Goal: Information Seeking & Learning: Check status

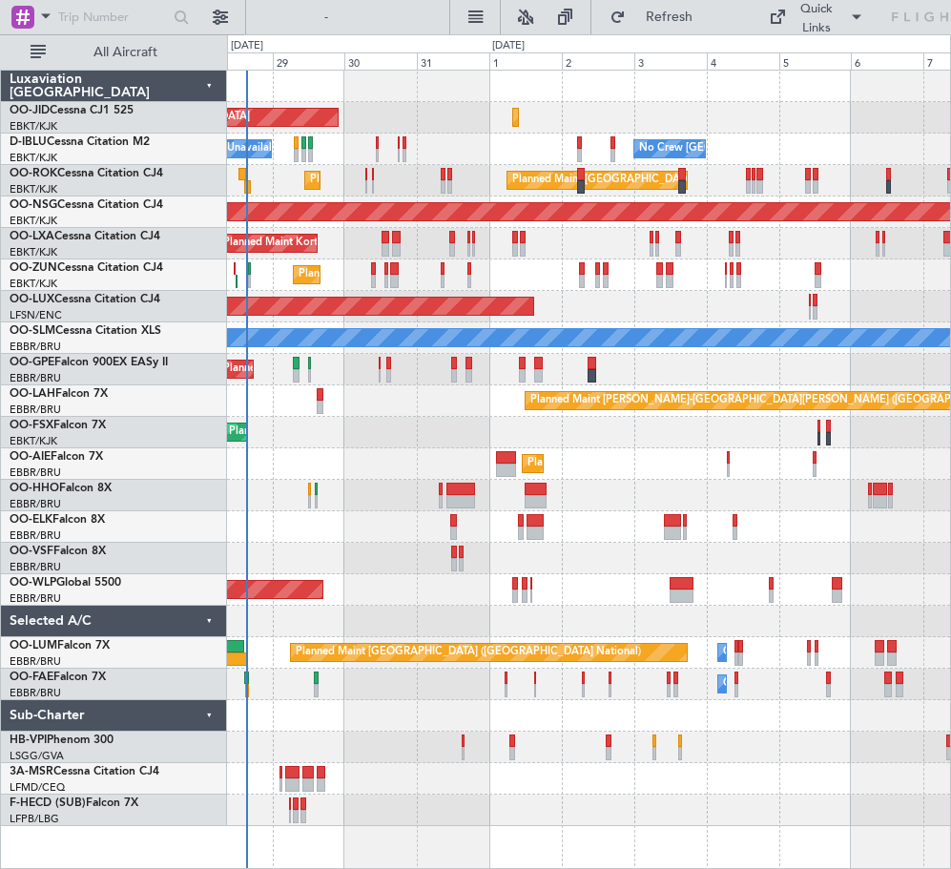
click at [377, 570] on div "AOG Maint Kortrijk-[GEOGRAPHIC_DATA] Planned Maint [GEOGRAPHIC_DATA]-[GEOGRAPHI…" at bounding box center [588, 448] width 723 height 755
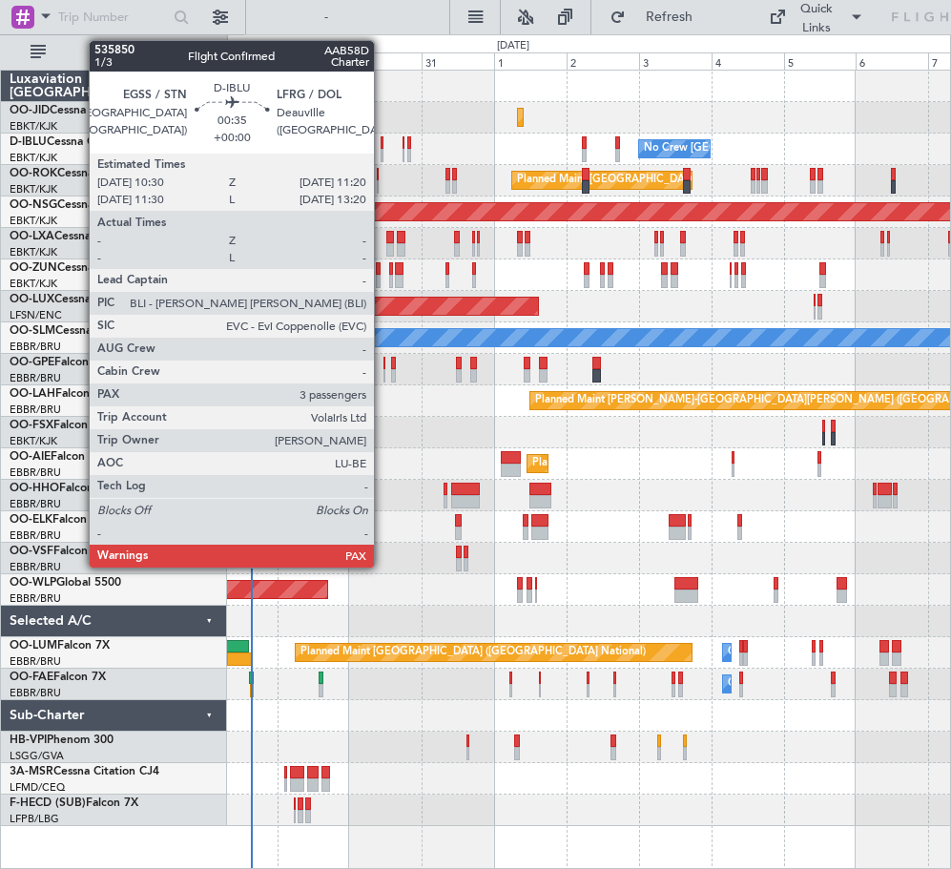
click at [382, 145] on div at bounding box center [381, 142] width 3 height 13
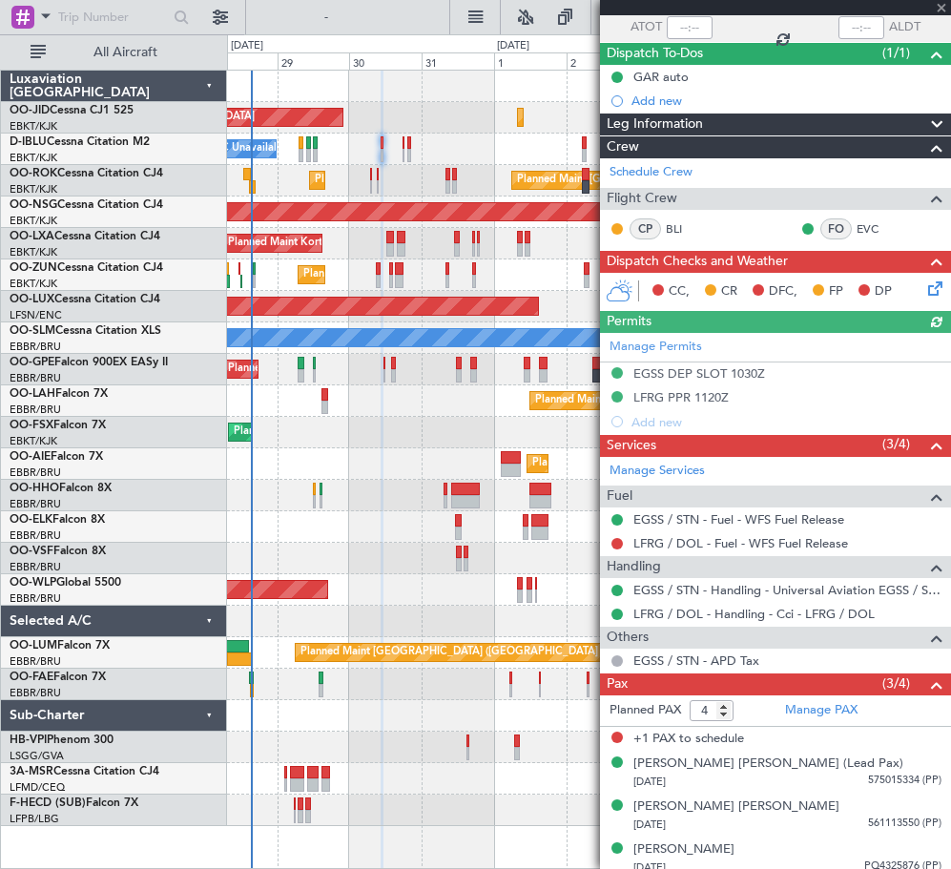
scroll to position [154, 0]
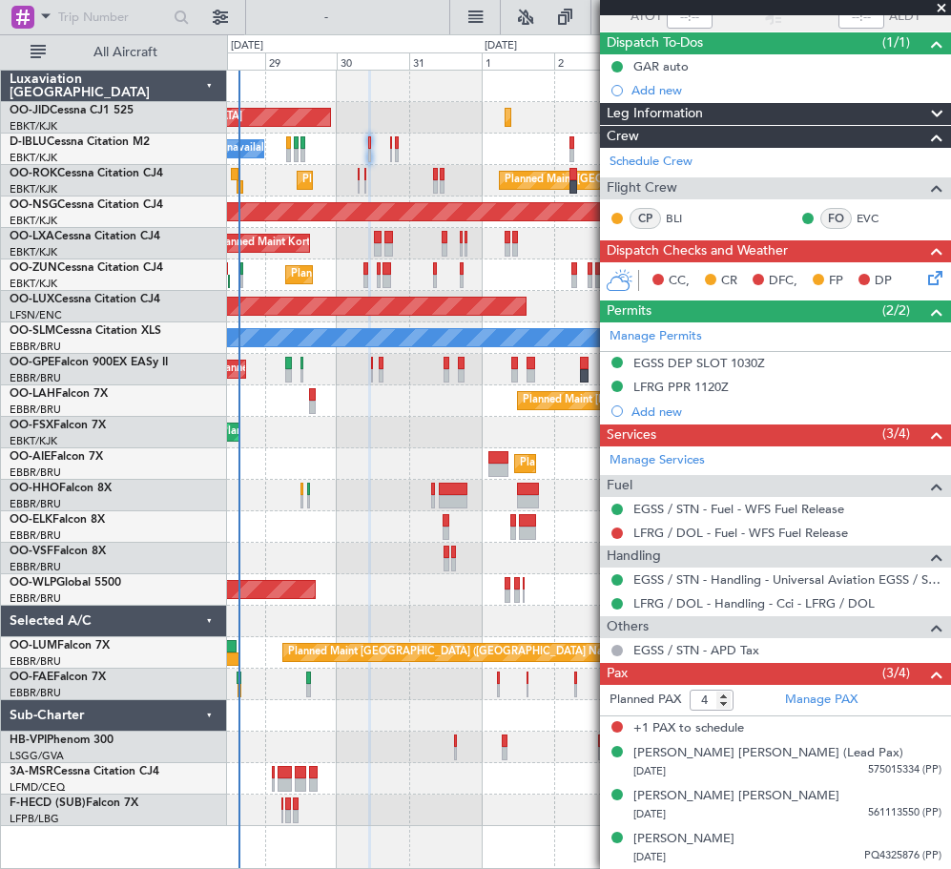
click at [475, 574] on div "Planned Maint Kortrijk-[GEOGRAPHIC_DATA] AOG Maint [GEOGRAPHIC_DATA]-[GEOGRAPHI…" at bounding box center [588, 448] width 723 height 755
click at [395, 439] on div "Planned Maint Kortrijk-[GEOGRAPHIC_DATA] Planned Maint [GEOGRAPHIC_DATA]-[GEOGR…" at bounding box center [588, 432] width 723 height 31
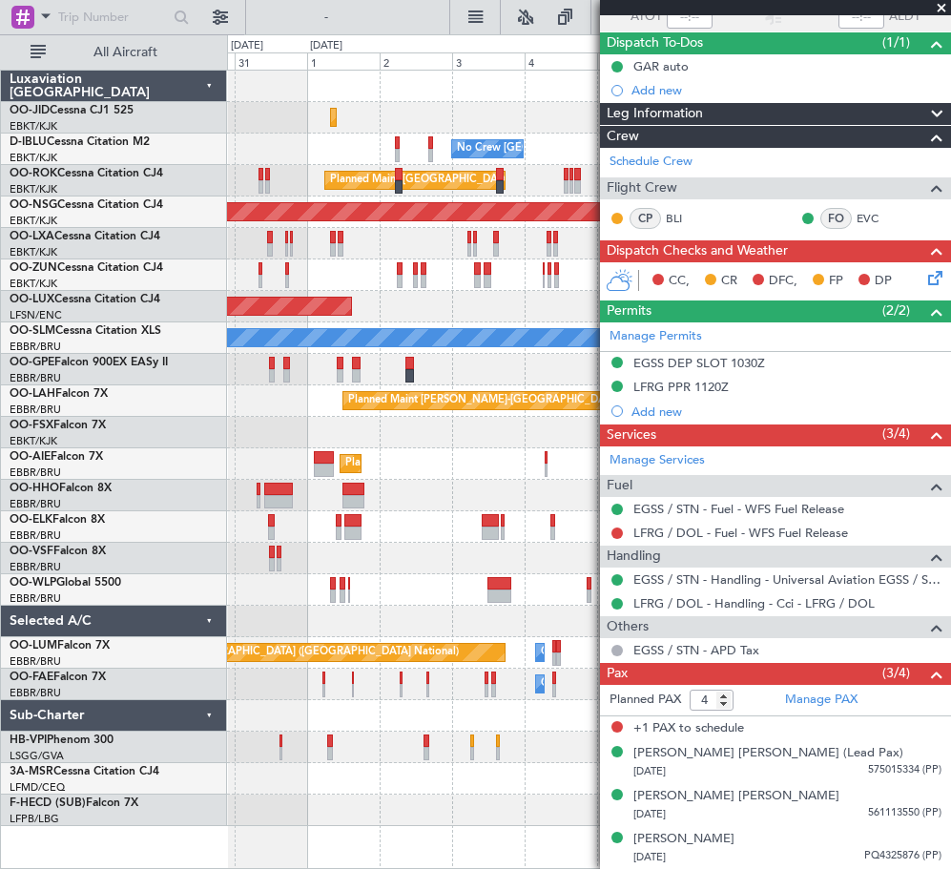
click at [208, 623] on div "Planned Maint Kortrijk-[GEOGRAPHIC_DATA] AOG Maint [GEOGRAPHIC_DATA]-[GEOGRAPHI…" at bounding box center [475, 451] width 951 height 834
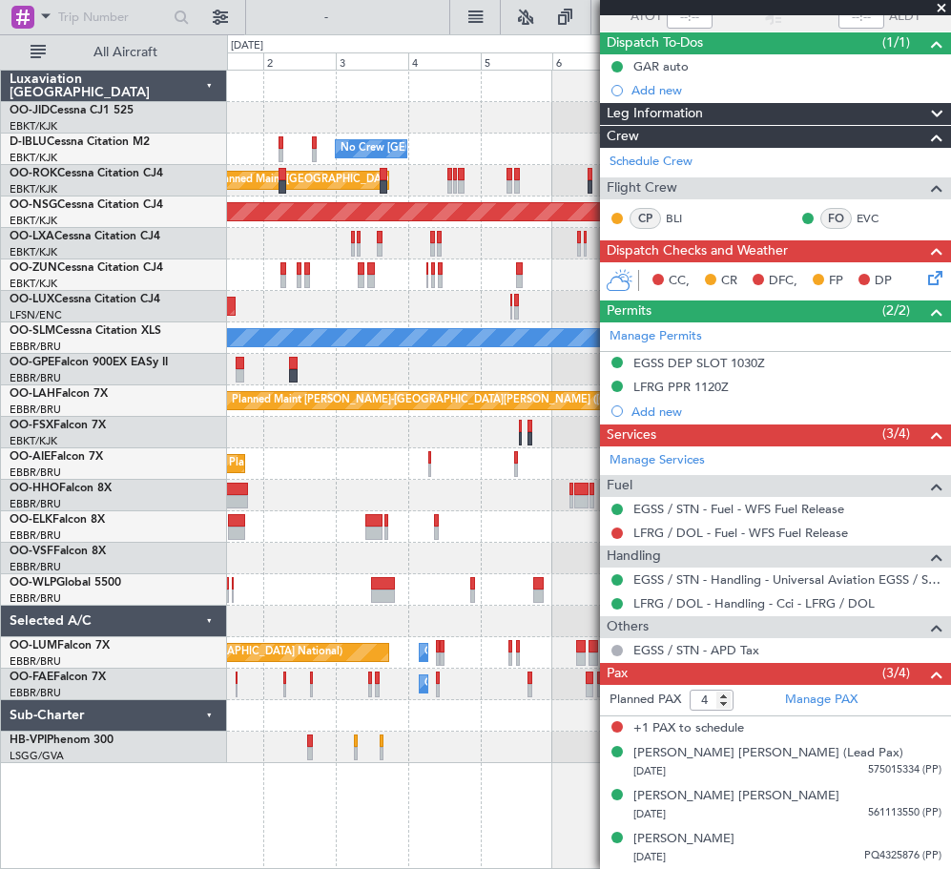
click at [296, 317] on div "Planned Maint Kortrijk-[GEOGRAPHIC_DATA] No Crew [GEOGRAPHIC_DATA] (Brussels Na…" at bounding box center [588, 417] width 723 height 692
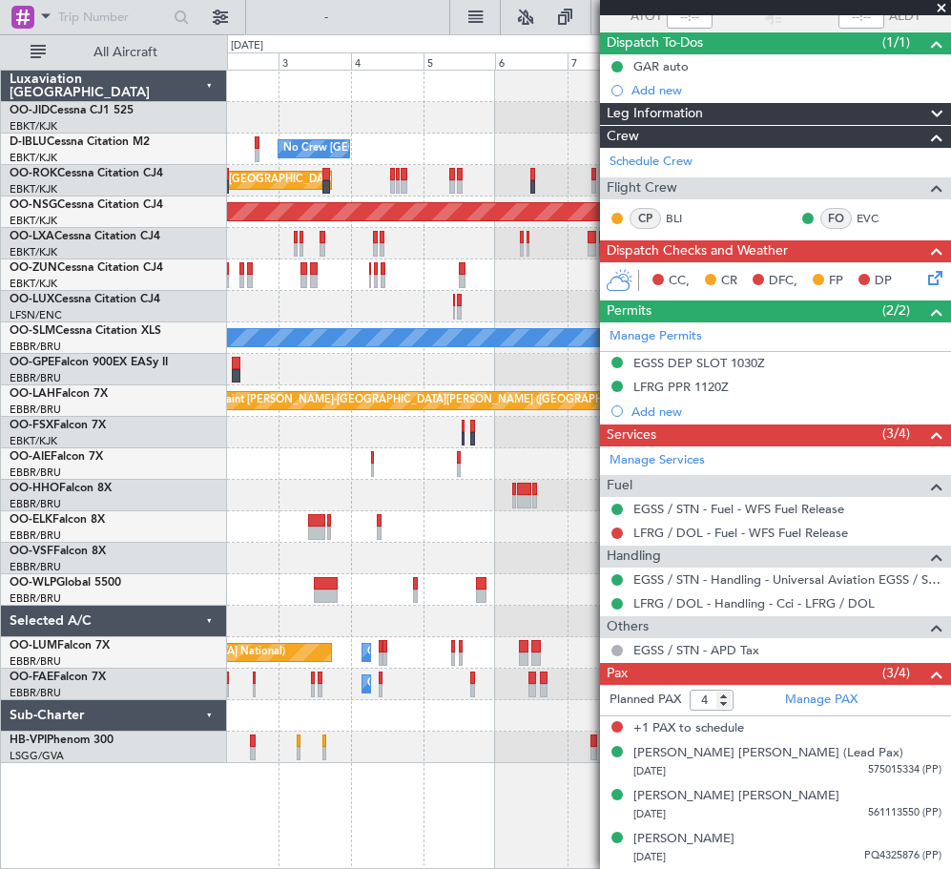
click at [347, 303] on div "Planned Maint [GEOGRAPHIC_DATA] ([GEOGRAPHIC_DATA])" at bounding box center [588, 306] width 723 height 31
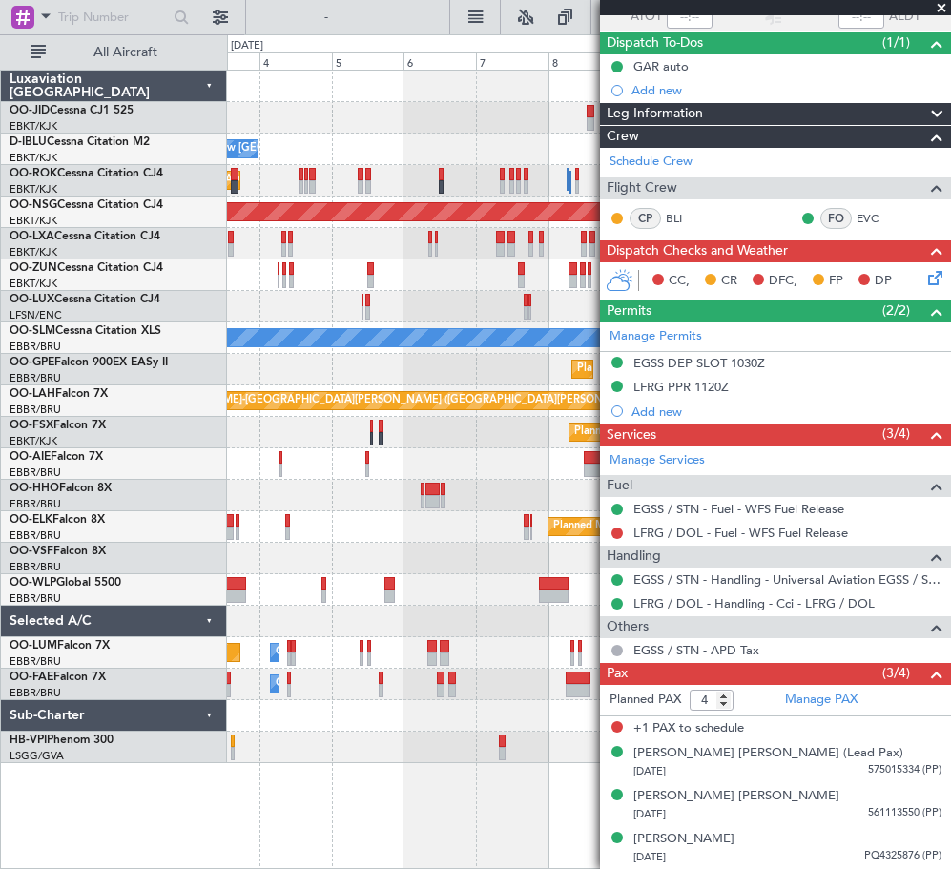
click at [351, 296] on div "Planned Maint [GEOGRAPHIC_DATA] ([GEOGRAPHIC_DATA])" at bounding box center [588, 306] width 723 height 31
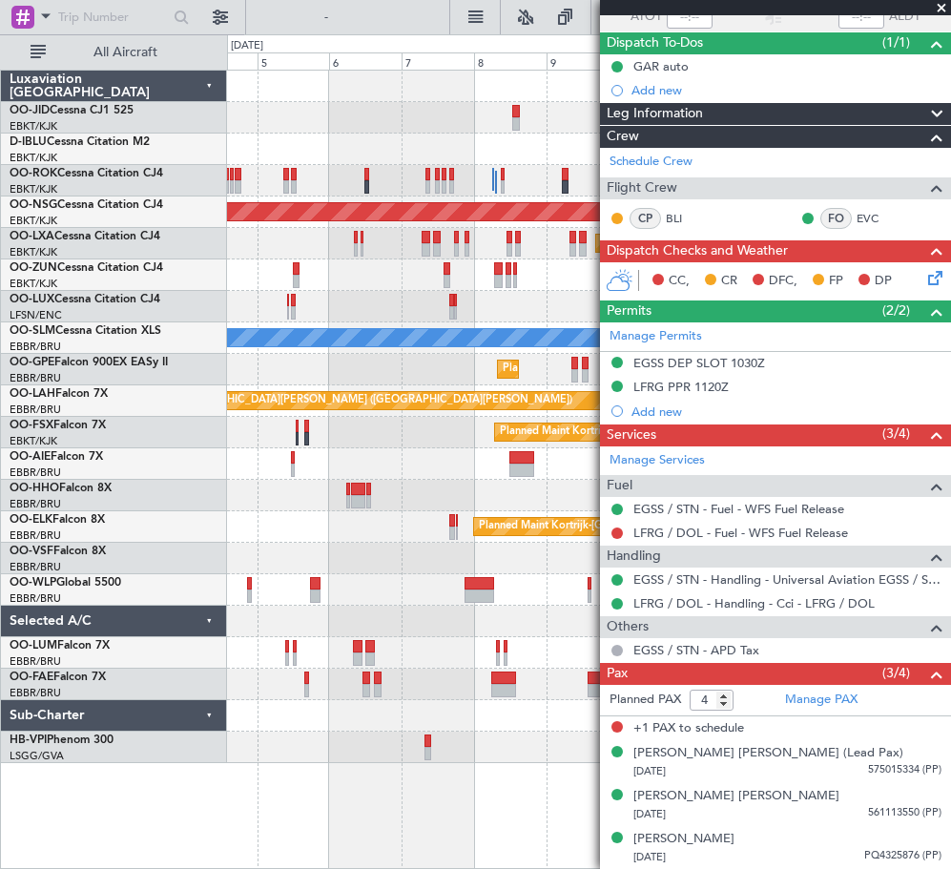
click at [710, 381] on fb-app "[DATE] - [DATE] Refresh Quick Links All Aircraft No Crew [GEOGRAPHIC_DATA] (Bru…" at bounding box center [475, 441] width 951 height 854
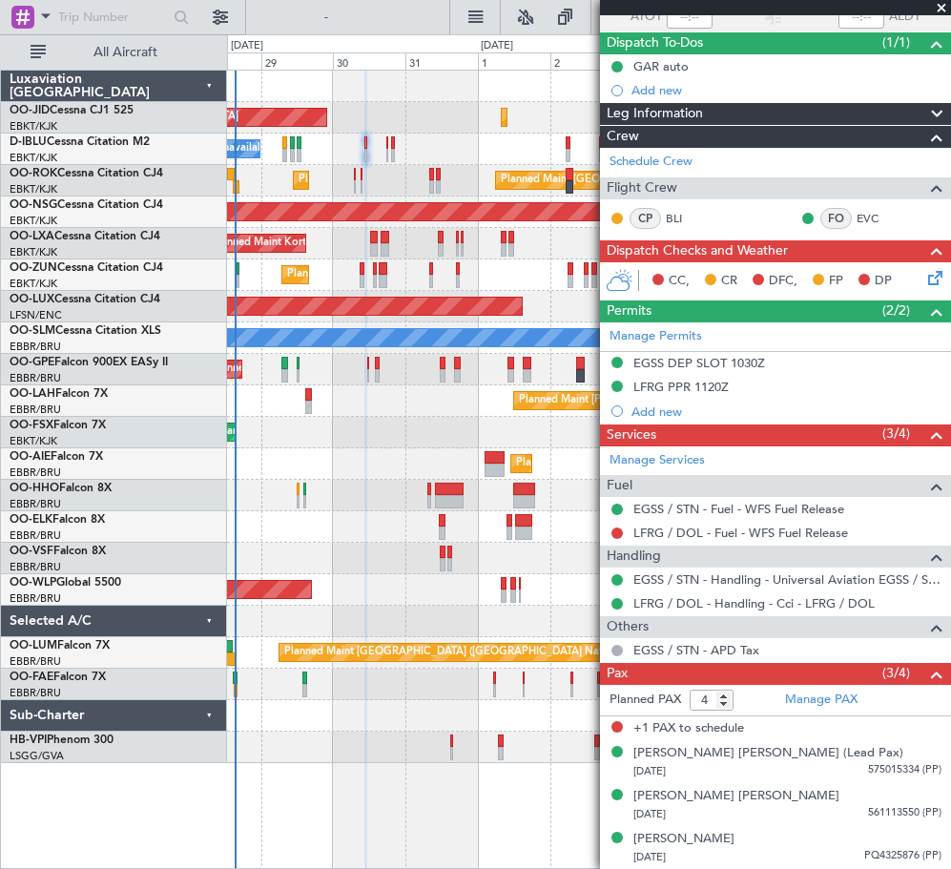
click at [538, 503] on div "Planned Maint Kortrijk-[GEOGRAPHIC_DATA] AOG Maint [GEOGRAPHIC_DATA]-[GEOGRAPHI…" at bounding box center [588, 417] width 723 height 692
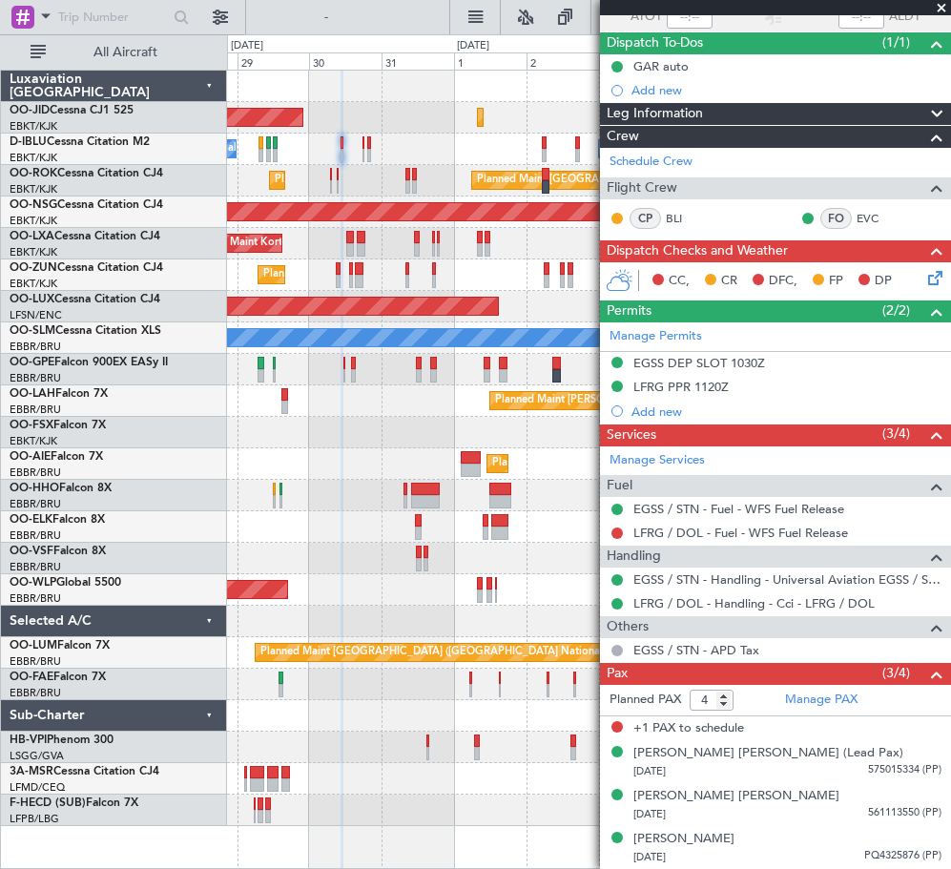
click at [433, 415] on div "Planned Maint [PERSON_NAME]-[GEOGRAPHIC_DATA][PERSON_NAME] ([GEOGRAPHIC_DATA][P…" at bounding box center [588, 400] width 723 height 31
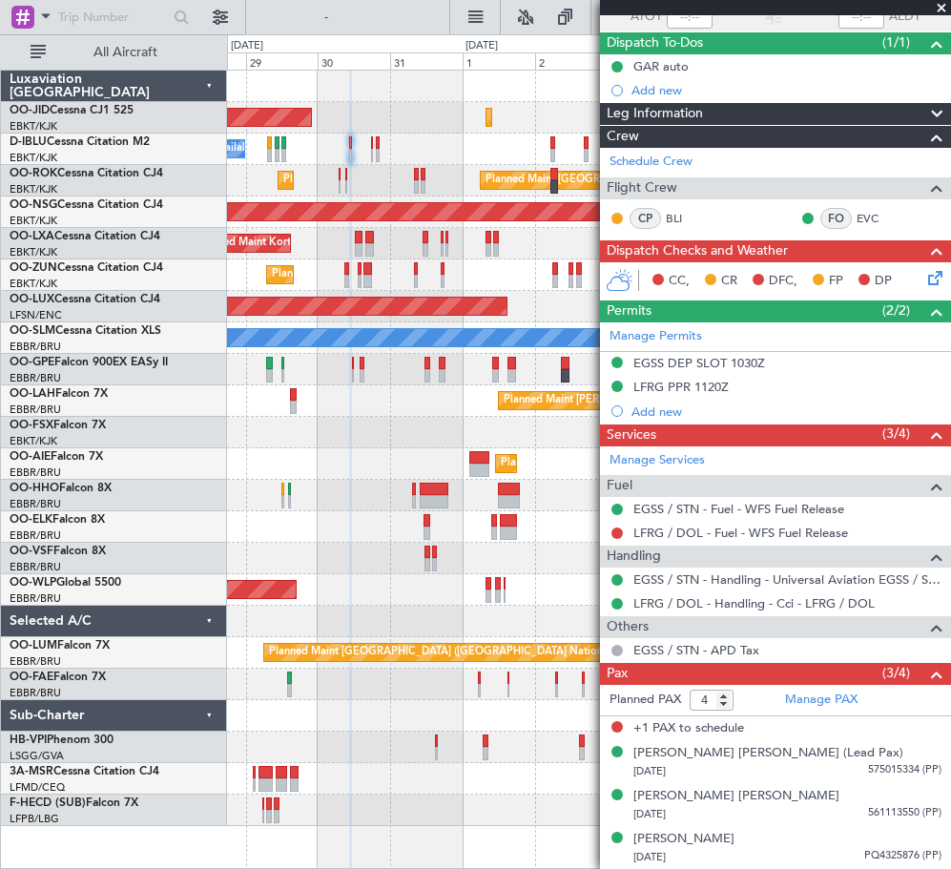
click at [942, 6] on span at bounding box center [941, 8] width 19 height 17
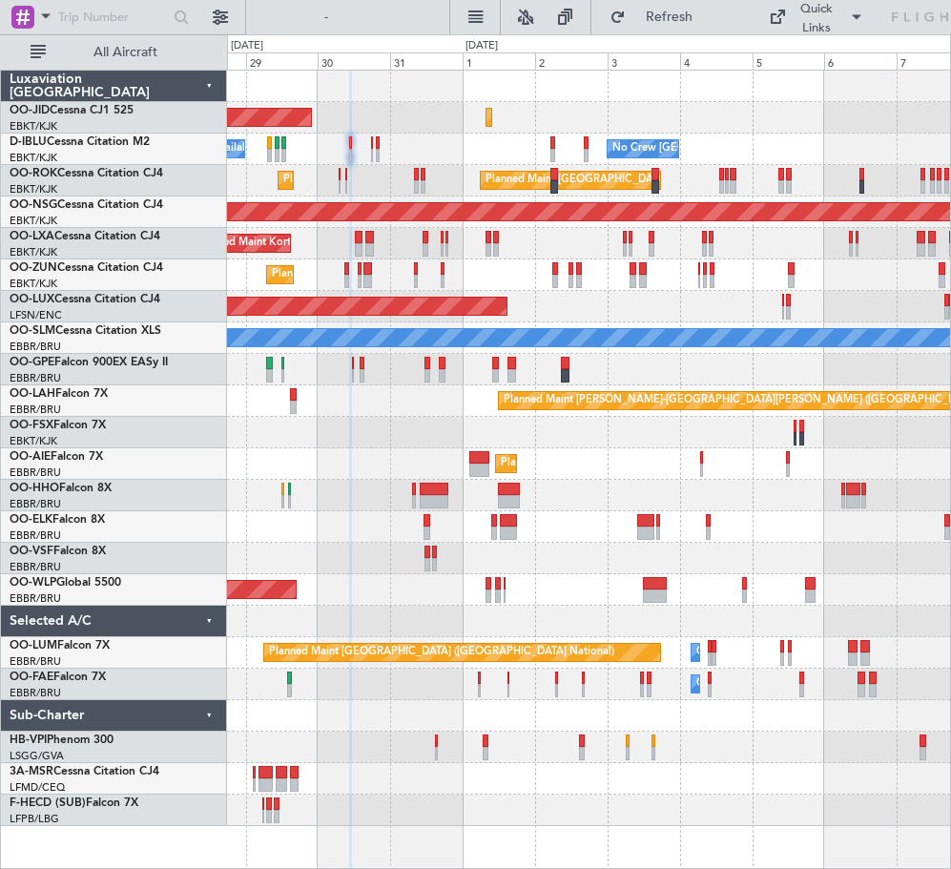
type input "0"
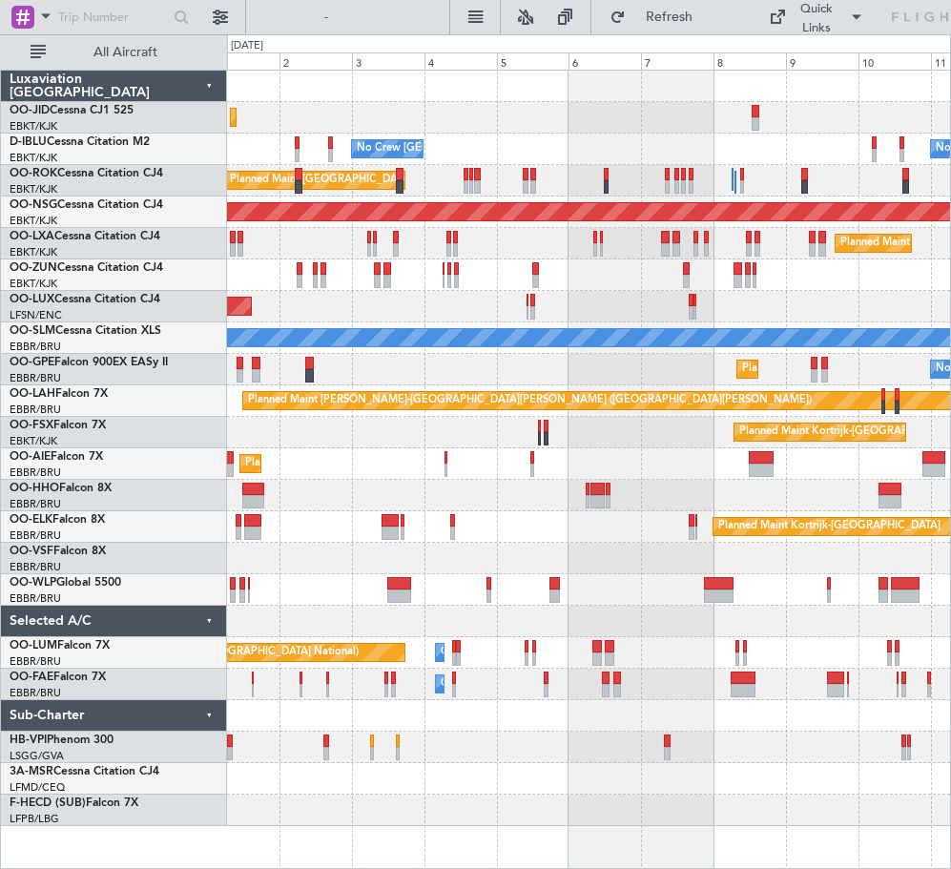
click at [503, 496] on div "Planned Maint Kortrijk-[GEOGRAPHIC_DATA] AOG Maint [GEOGRAPHIC_DATA]-[GEOGRAPHI…" at bounding box center [588, 448] width 723 height 755
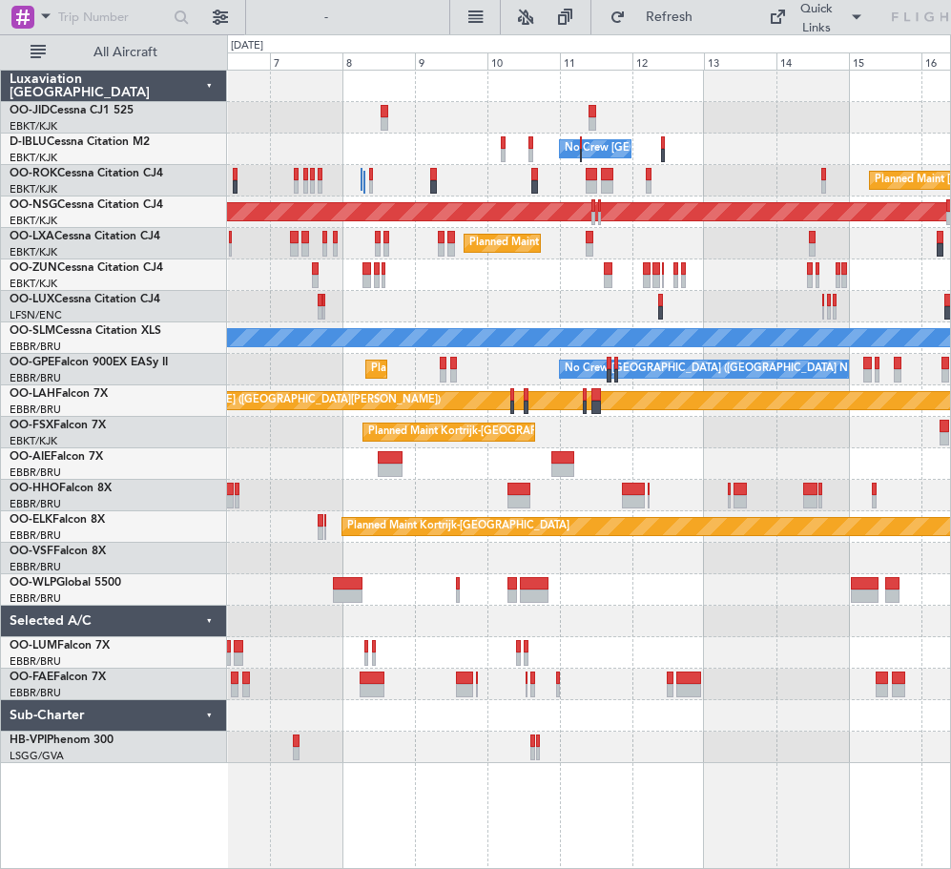
click at [420, 357] on div "No Crew [GEOGRAPHIC_DATA] ([GEOGRAPHIC_DATA] National) No Crew [GEOGRAPHIC_DATA…" at bounding box center [588, 417] width 723 height 692
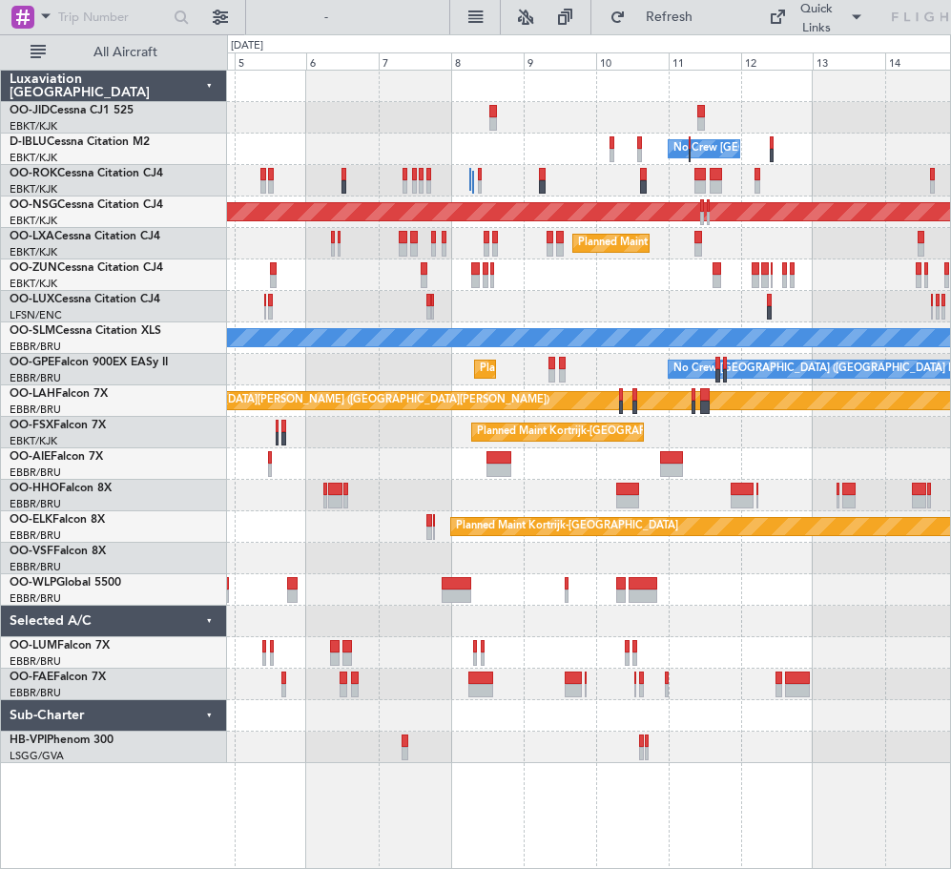
click at [644, 789] on div "No Crew [GEOGRAPHIC_DATA] ([GEOGRAPHIC_DATA] National) No Crew [GEOGRAPHIC_DATA…" at bounding box center [589, 469] width 724 height 799
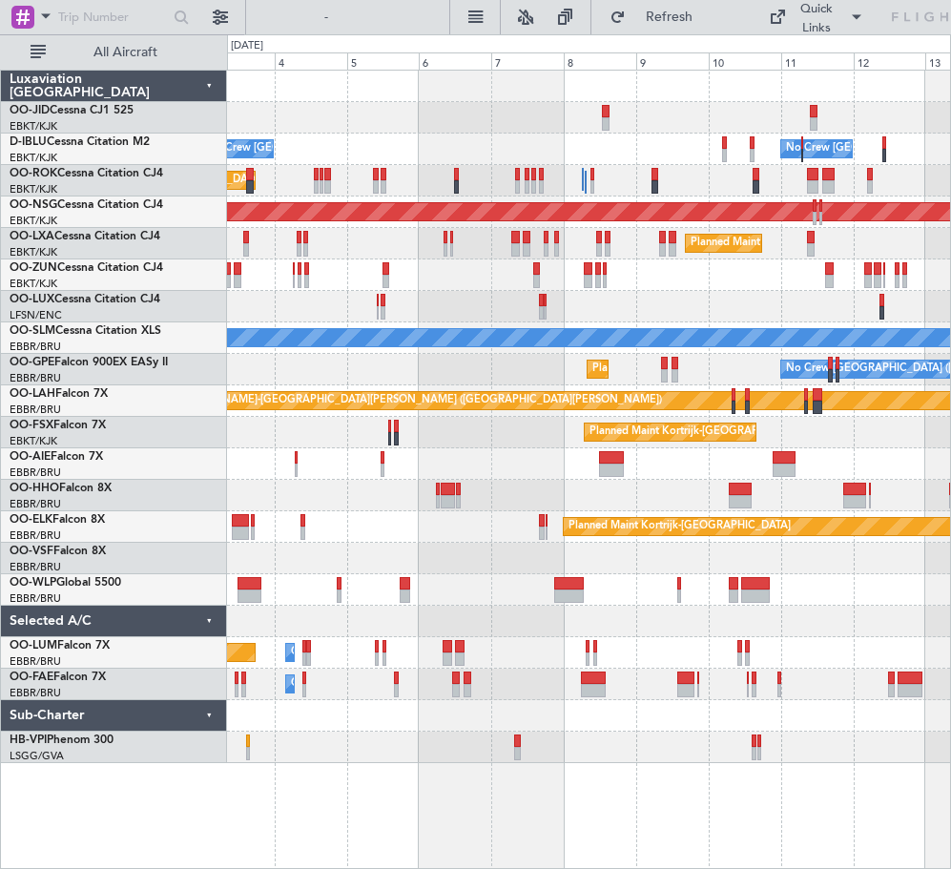
click at [790, 784] on div "Planned Maint Kortrijk-[GEOGRAPHIC_DATA] No Crew [GEOGRAPHIC_DATA] (Brussels Na…" at bounding box center [589, 469] width 724 height 799
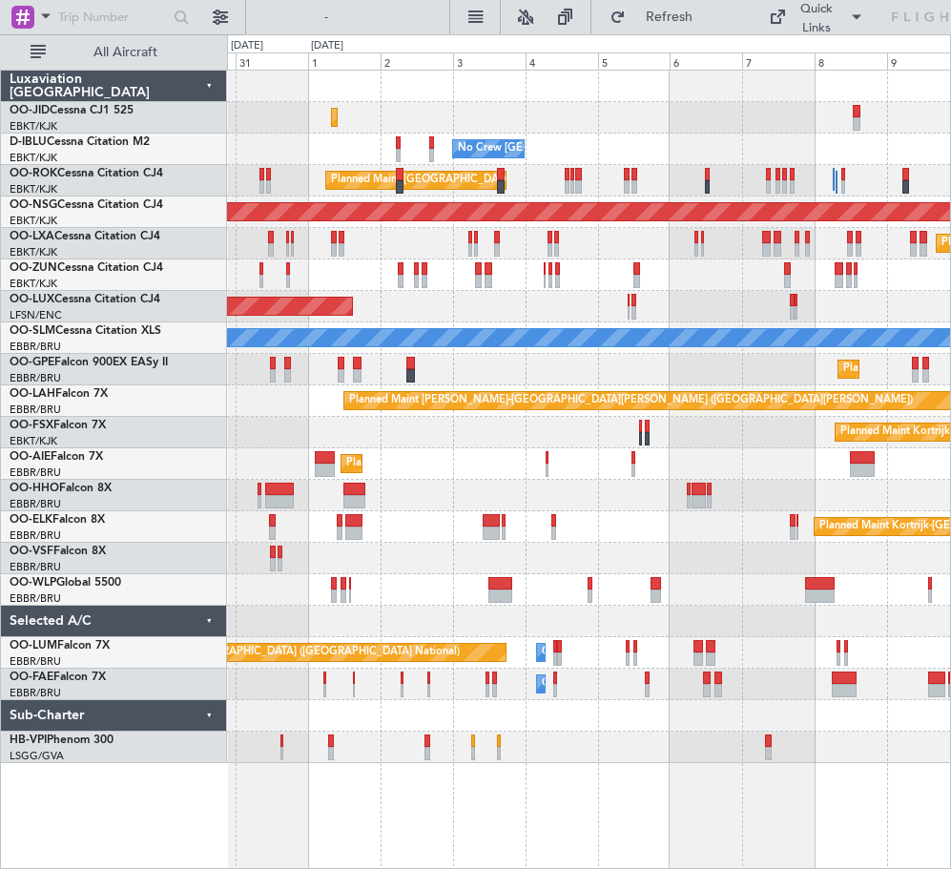
click at [807, 763] on div "Planned Maint Kortrijk-[GEOGRAPHIC_DATA] AOG Maint [GEOGRAPHIC_DATA]-[GEOGRAPHI…" at bounding box center [589, 469] width 724 height 799
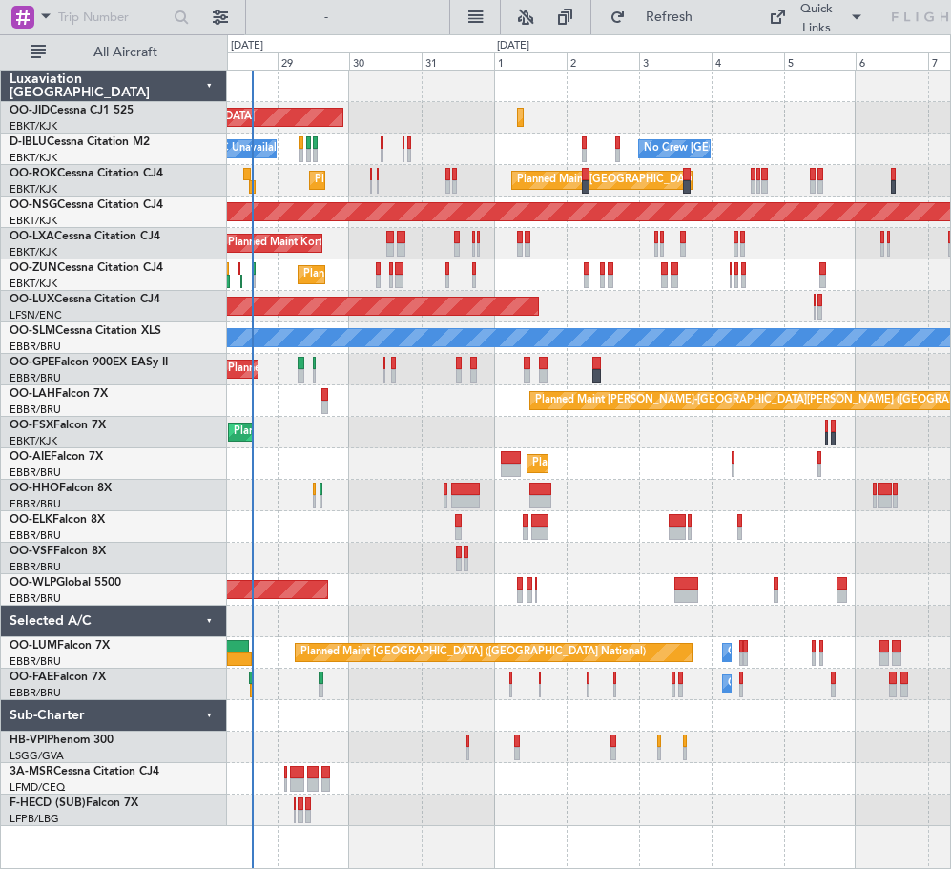
click at [675, 479] on div "Planned Maint [GEOGRAPHIC_DATA] ([GEOGRAPHIC_DATA])" at bounding box center [588, 463] width 723 height 31
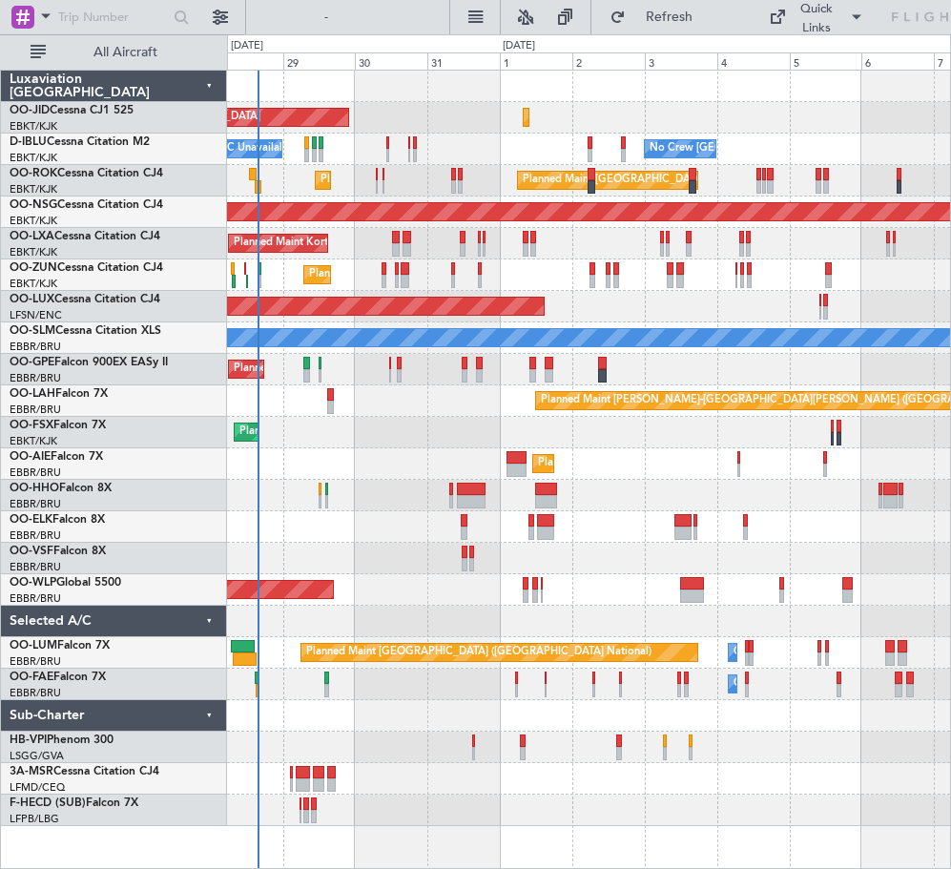
click at [681, 489] on div "Planned Maint Kortrijk-[GEOGRAPHIC_DATA] AOG Maint [GEOGRAPHIC_DATA]-[GEOGRAPHI…" at bounding box center [588, 448] width 723 height 755
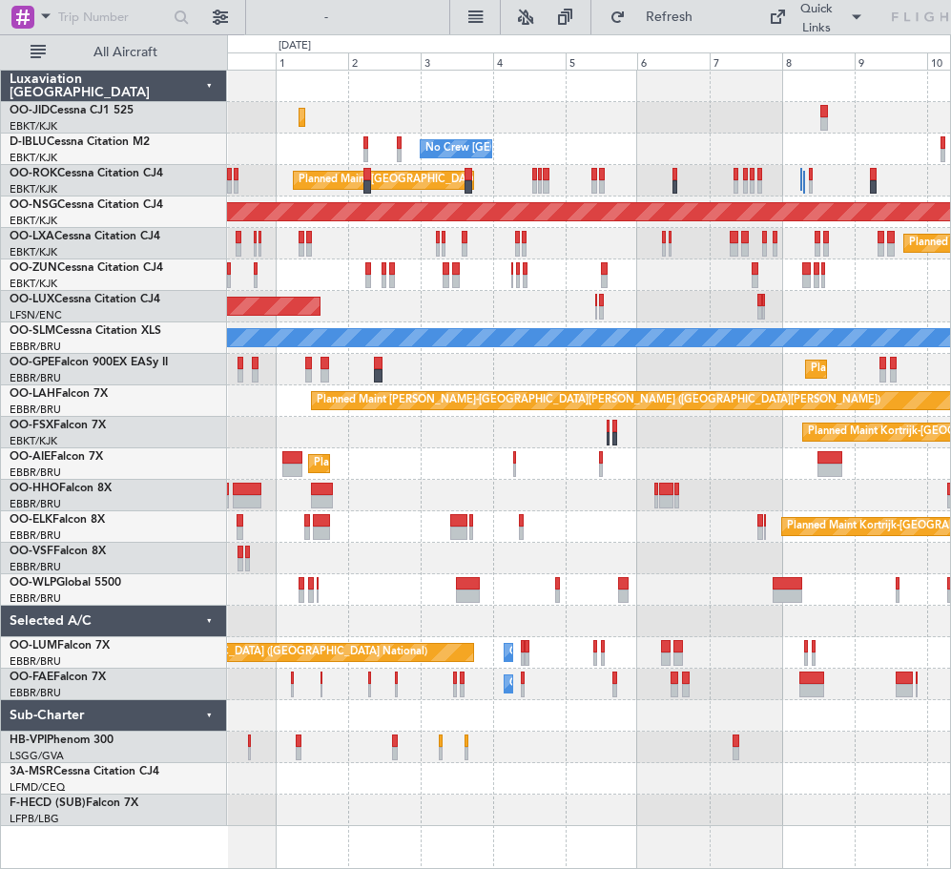
click at [556, 512] on div "Planned Maint Kortrijk-[GEOGRAPHIC_DATA] AOG Maint [GEOGRAPHIC_DATA]-[GEOGRAPHI…" at bounding box center [588, 448] width 723 height 755
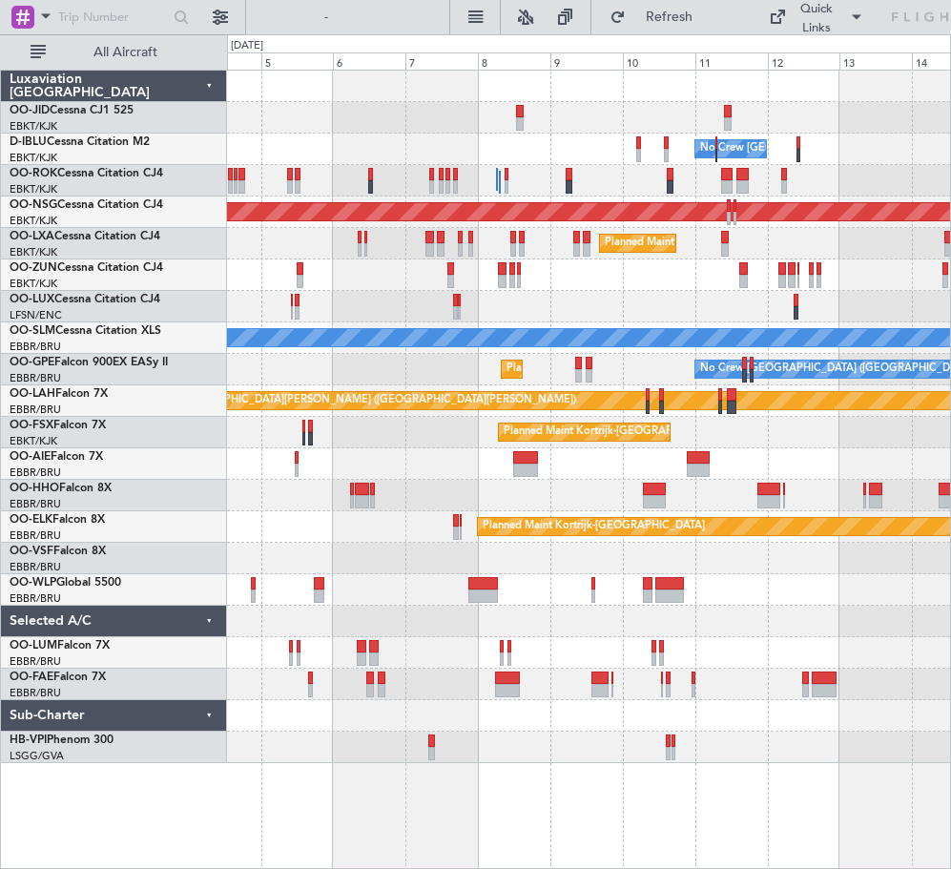
click at [451, 483] on div "No Crew [GEOGRAPHIC_DATA] ([GEOGRAPHIC_DATA] National) No Crew [GEOGRAPHIC_DATA…" at bounding box center [588, 417] width 723 height 692
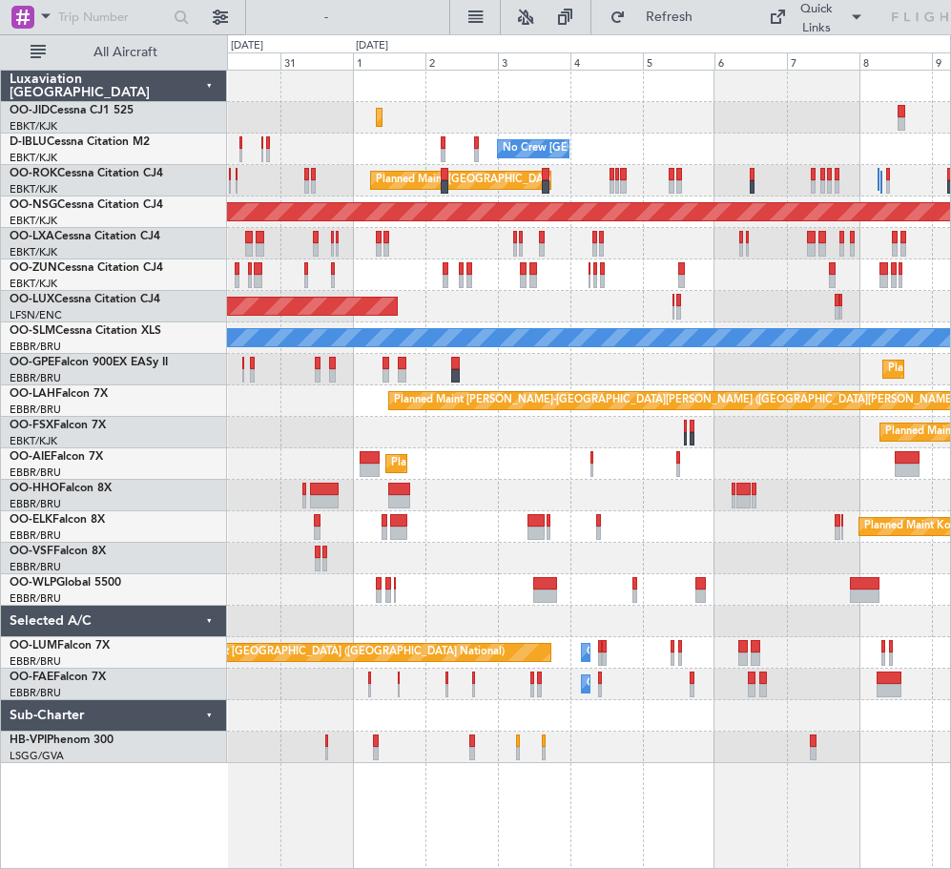
click at [824, 664] on div "Planned Maint Kortrijk-[GEOGRAPHIC_DATA] AOG Maint [GEOGRAPHIC_DATA]-[GEOGRAPHI…" at bounding box center [588, 417] width 723 height 692
click at [552, 639] on div "Planned Maint Kortrijk-[GEOGRAPHIC_DATA] AOG Maint [GEOGRAPHIC_DATA]-[GEOGRAPHI…" at bounding box center [588, 417] width 723 height 692
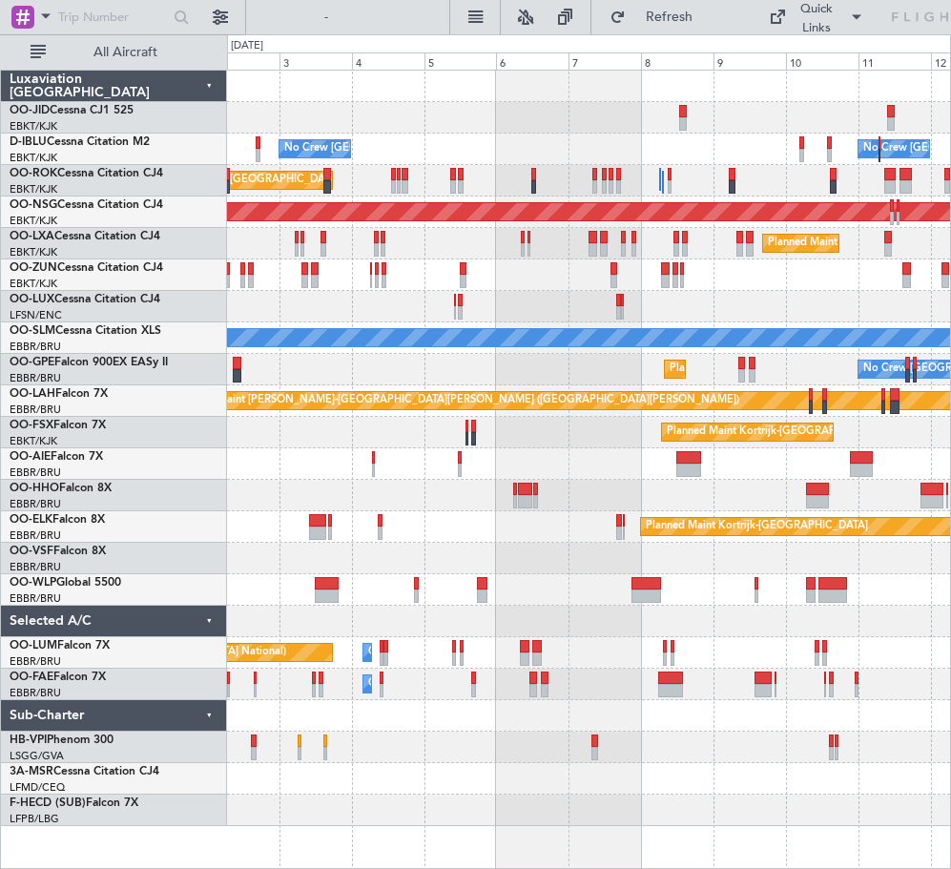
click at [473, 618] on div "Planned Maint Kortrijk-[GEOGRAPHIC_DATA] No Crew [GEOGRAPHIC_DATA] (Brussels Na…" at bounding box center [588, 448] width 723 height 755
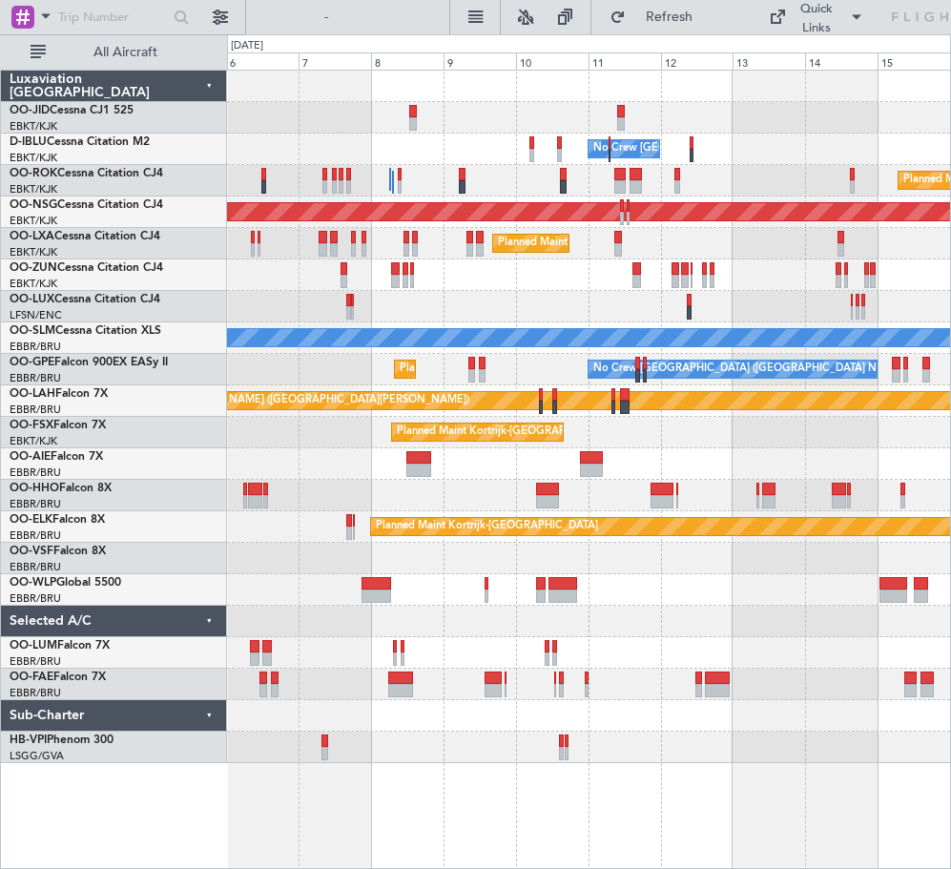
click at [436, 612] on div "No Crew [GEOGRAPHIC_DATA] ([GEOGRAPHIC_DATA] National) No Crew [GEOGRAPHIC_DATA…" at bounding box center [588, 417] width 723 height 692
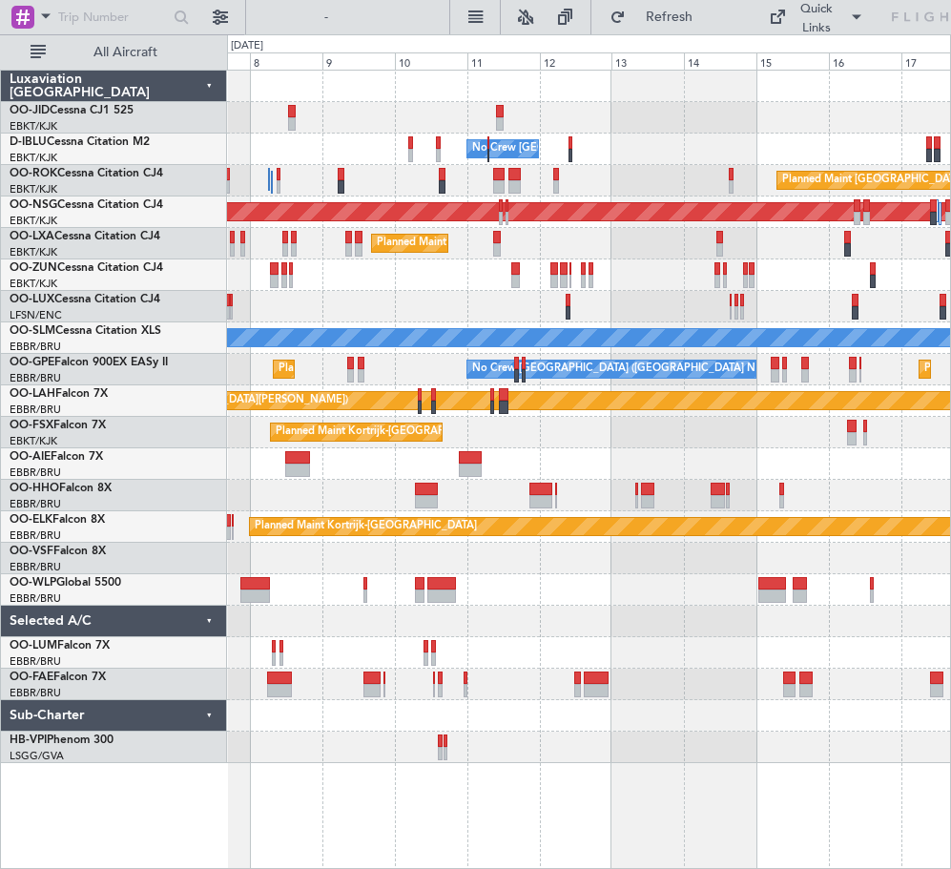
click at [597, 628] on div at bounding box center [588, 621] width 723 height 31
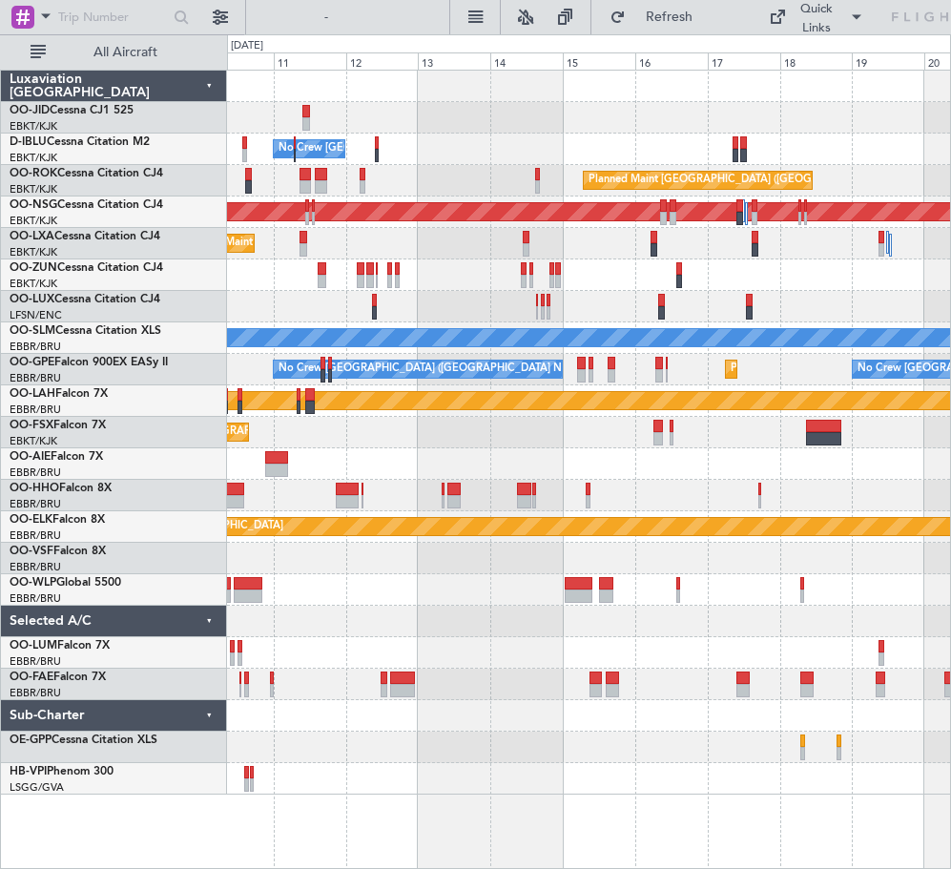
click at [489, 629] on div "No Crew [GEOGRAPHIC_DATA] ([GEOGRAPHIC_DATA] National) Planned Maint [GEOGRAPHI…" at bounding box center [588, 433] width 723 height 724
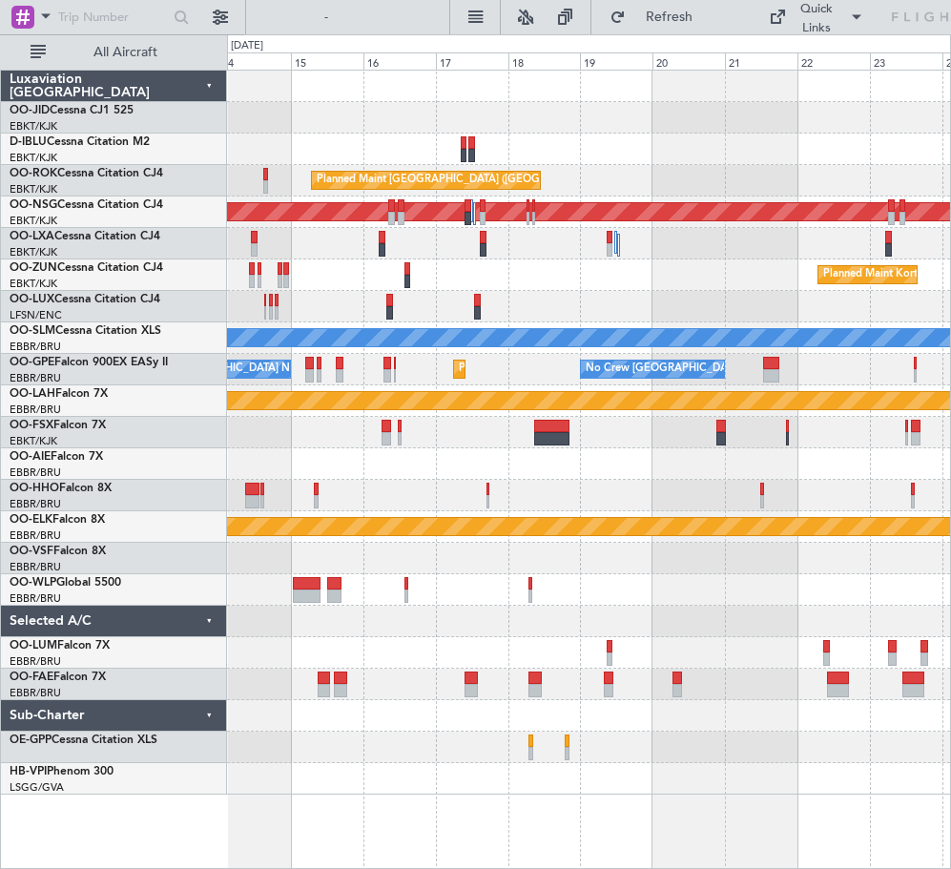
click at [519, 637] on div "Planned Maint Kortrijk-[GEOGRAPHIC_DATA] null [GEOGRAPHIC_DATA]-[GEOGRAPHIC_DAT…" at bounding box center [588, 433] width 723 height 724
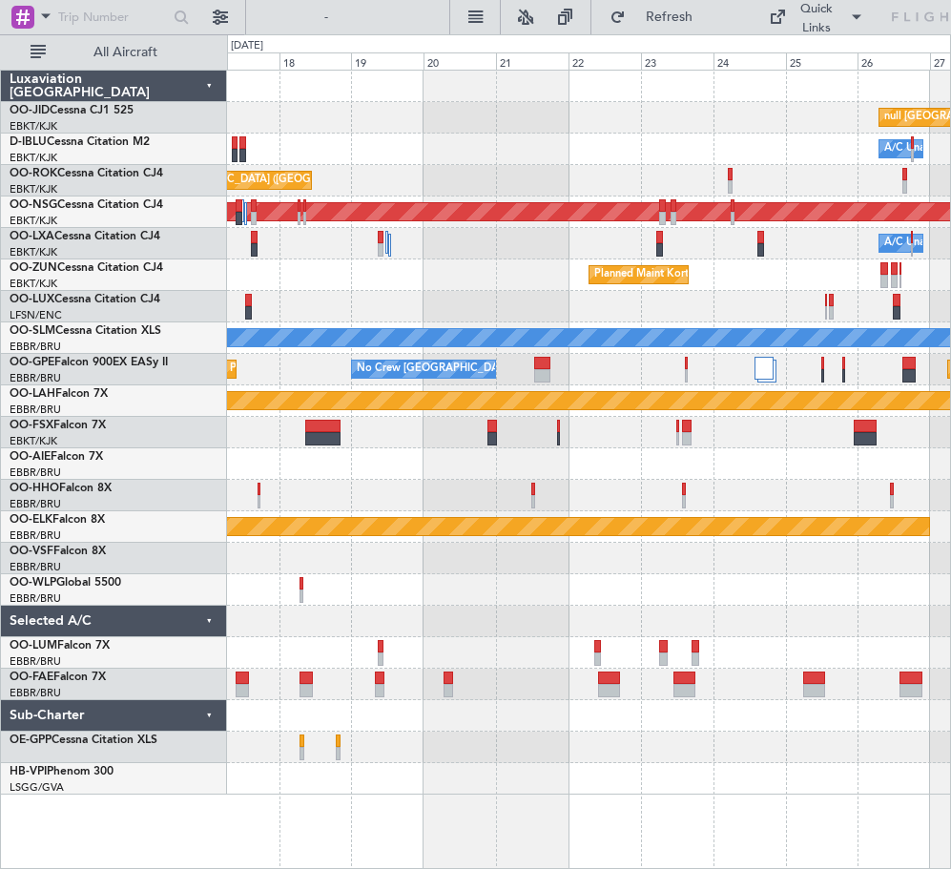
click at [460, 631] on div at bounding box center [588, 621] width 723 height 31
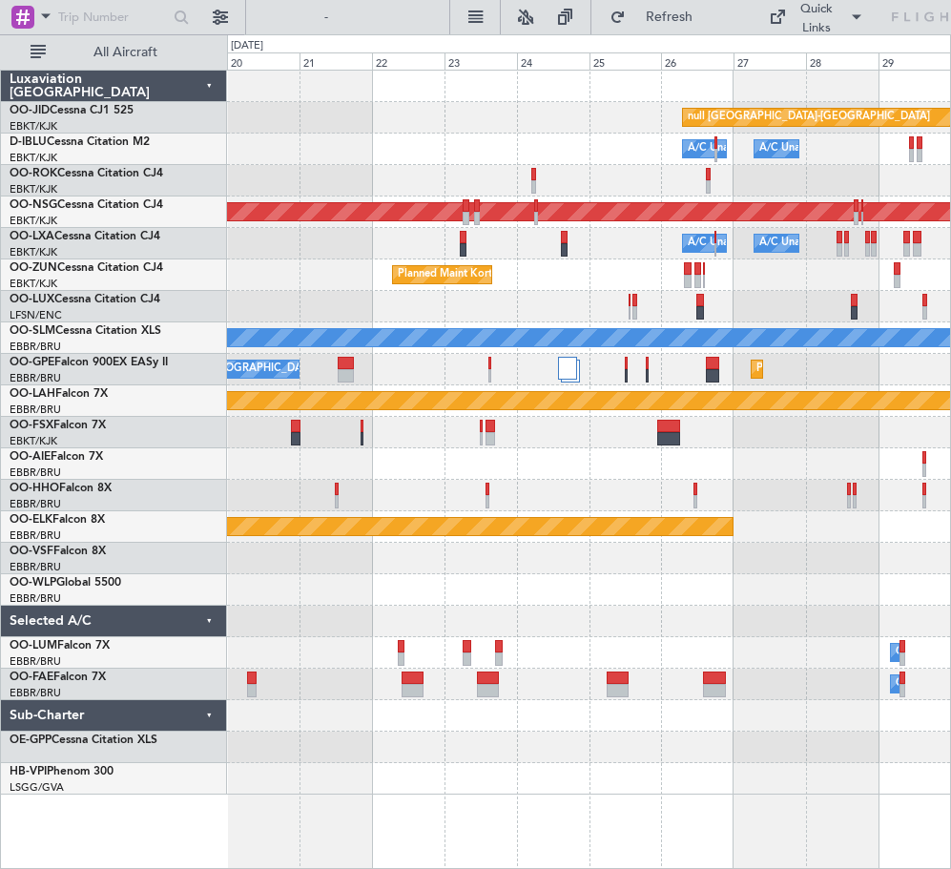
click at [950, 642] on html "[DATE] - [DATE] Refresh Quick Links All Aircraft Planned Maint [GEOGRAPHIC_DATA…" at bounding box center [475, 434] width 951 height 869
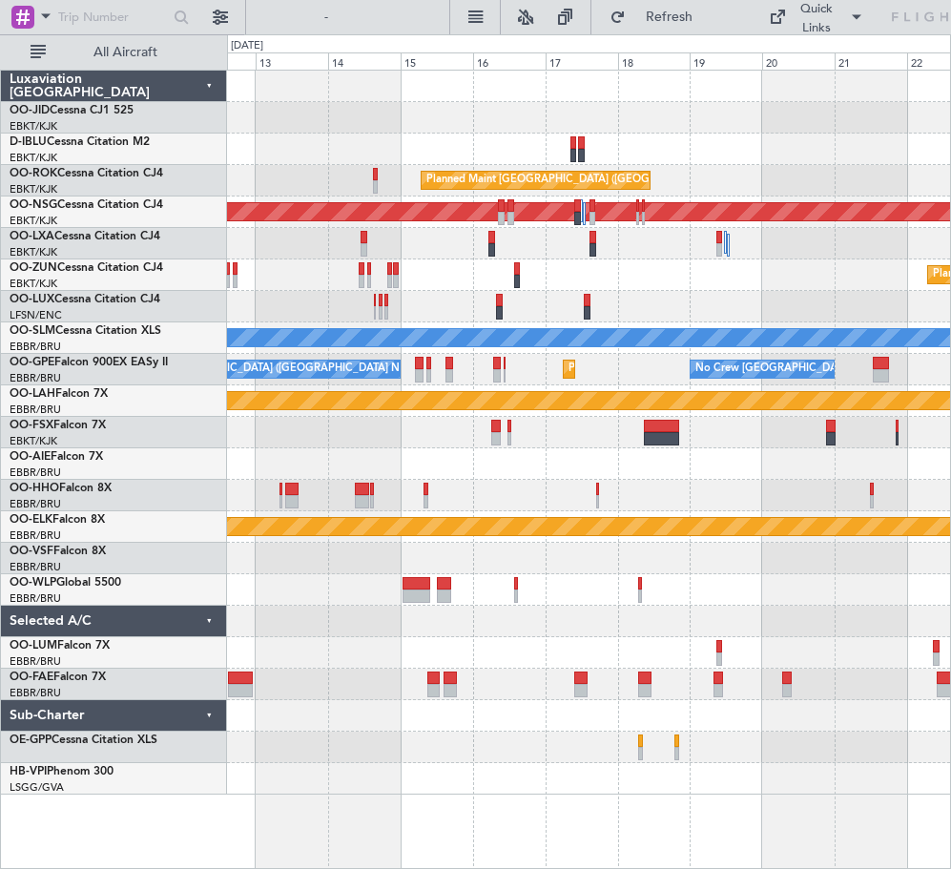
click at [950, 671] on html "[DATE] - [DATE] Refresh Quick Links All Aircraft No Crew [GEOGRAPHIC_DATA] (Bru…" at bounding box center [475, 434] width 951 height 869
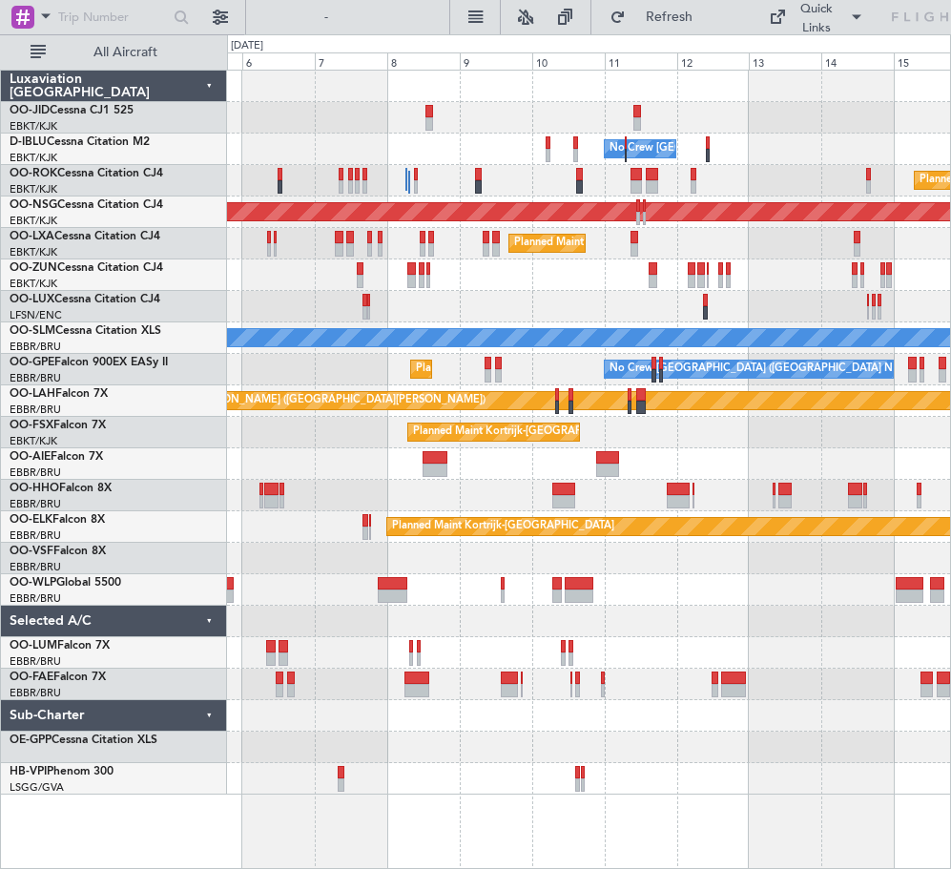
click at [517, 693] on div at bounding box center [509, 690] width 16 height 13
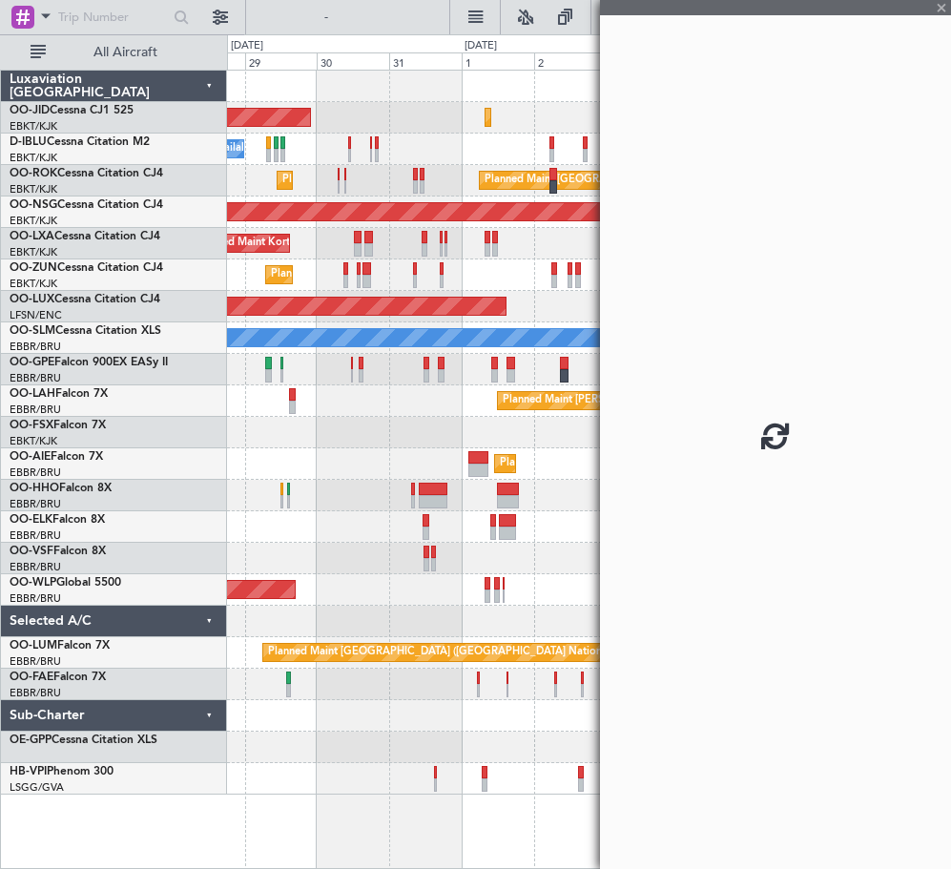
click at [838, 714] on fb-app "[DATE] - [DATE] Refresh Quick Links All Aircraft Planned Maint [GEOGRAPHIC_DATA…" at bounding box center [475, 441] width 951 height 854
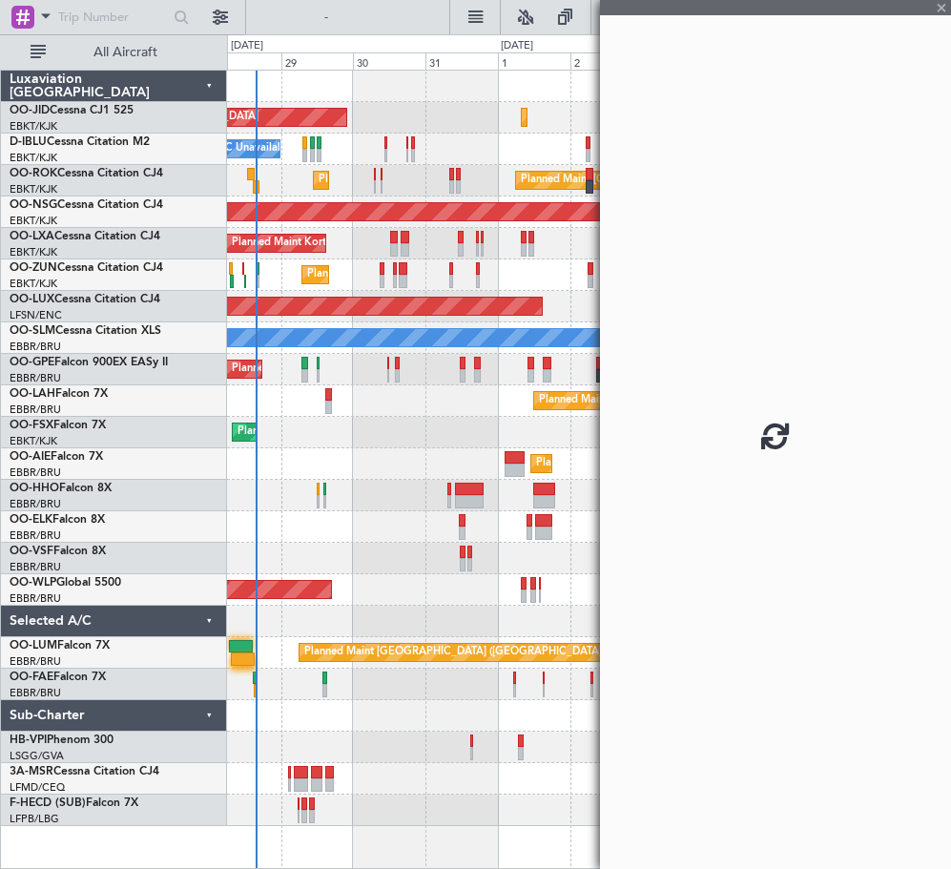
drag, startPoint x: 645, startPoint y: 718, endPoint x: 895, endPoint y: 0, distance: 760.6
click at [759, 739] on div at bounding box center [775, 434] width 351 height 869
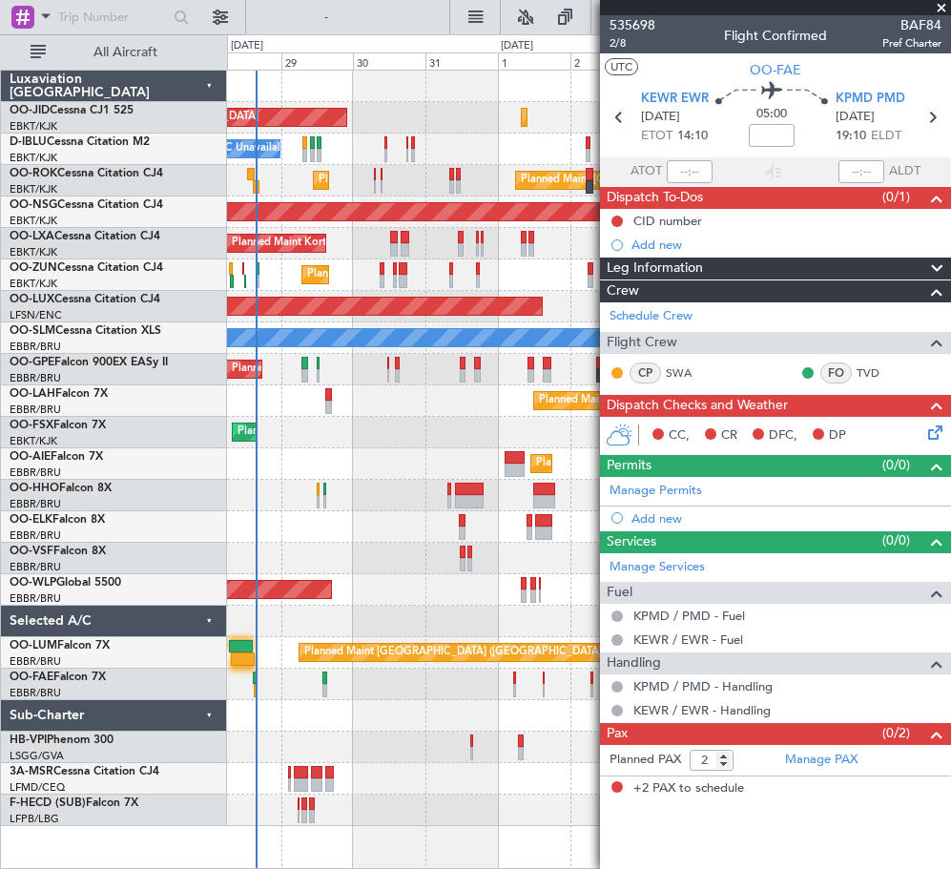
click at [942, 5] on span at bounding box center [941, 8] width 19 height 17
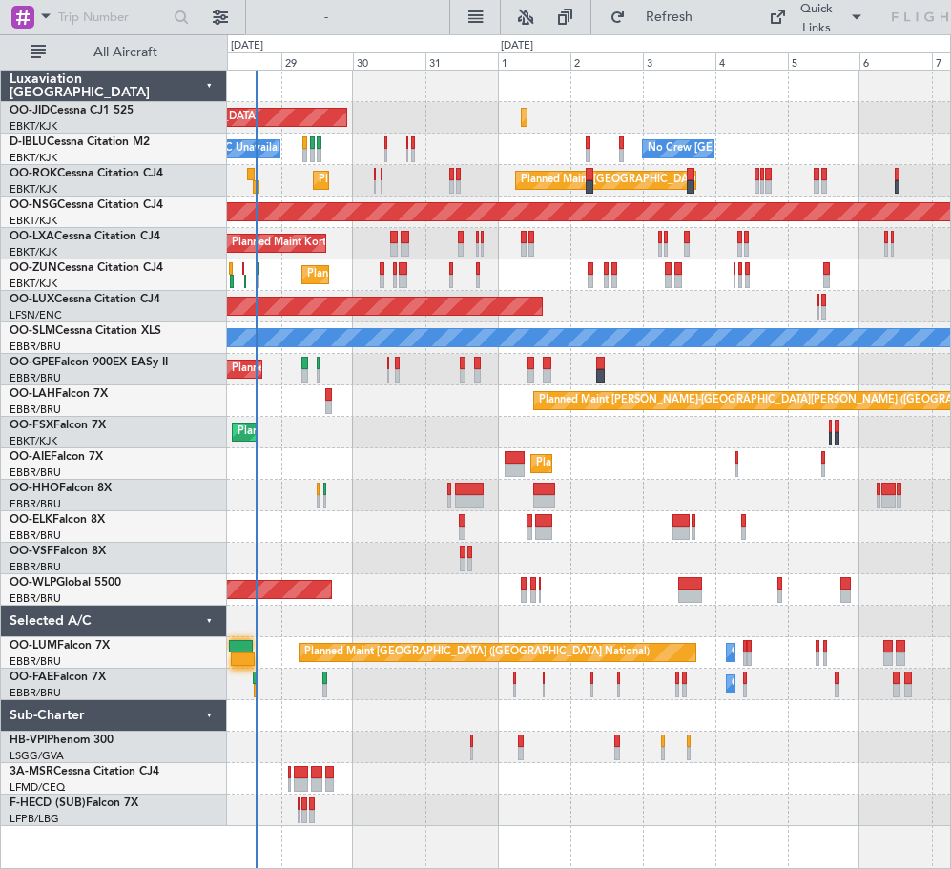
type input "0"
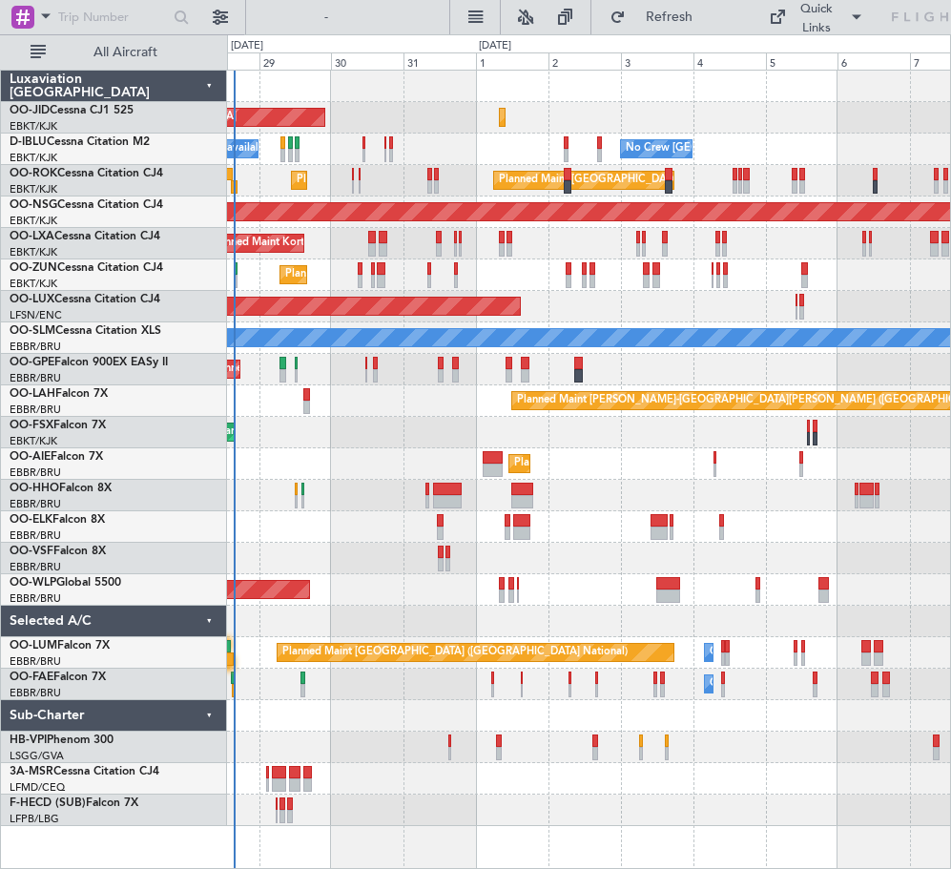
click at [592, 577] on div "Planned Maint [GEOGRAPHIC_DATA] ([GEOGRAPHIC_DATA])" at bounding box center [588, 589] width 723 height 31
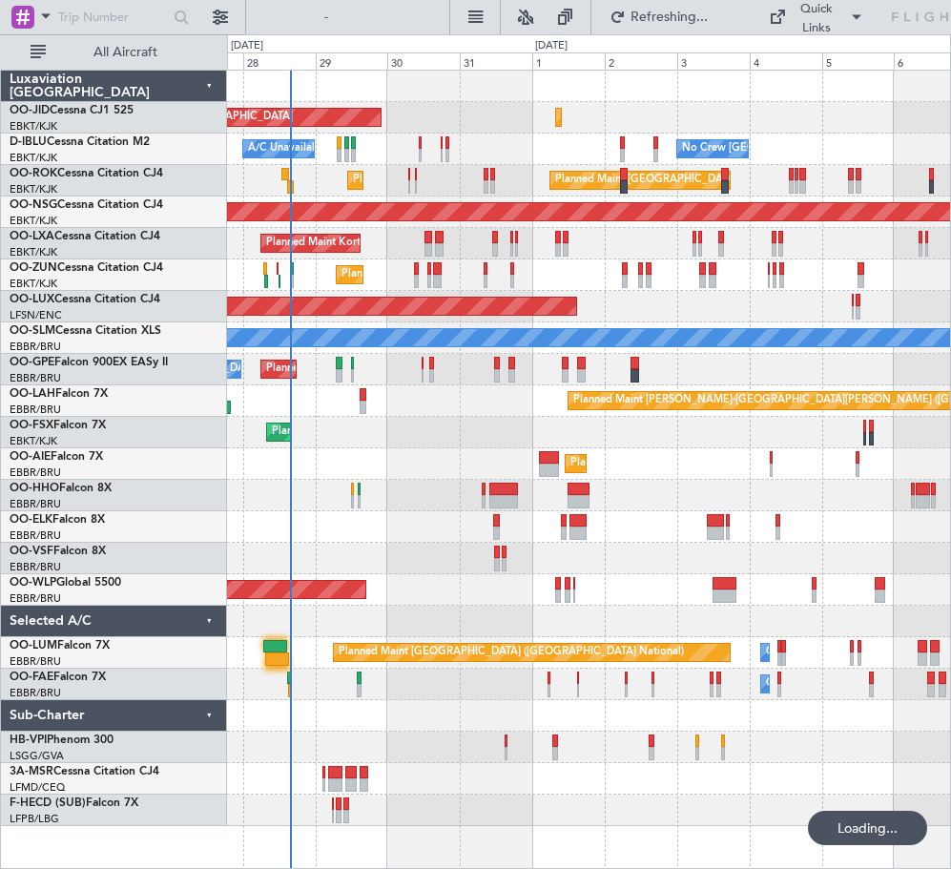
click at [401, 440] on div "AOG Maint Kortrijk-[GEOGRAPHIC_DATA] Planned Maint [GEOGRAPHIC_DATA]-[GEOGRAPHI…" at bounding box center [588, 448] width 723 height 755
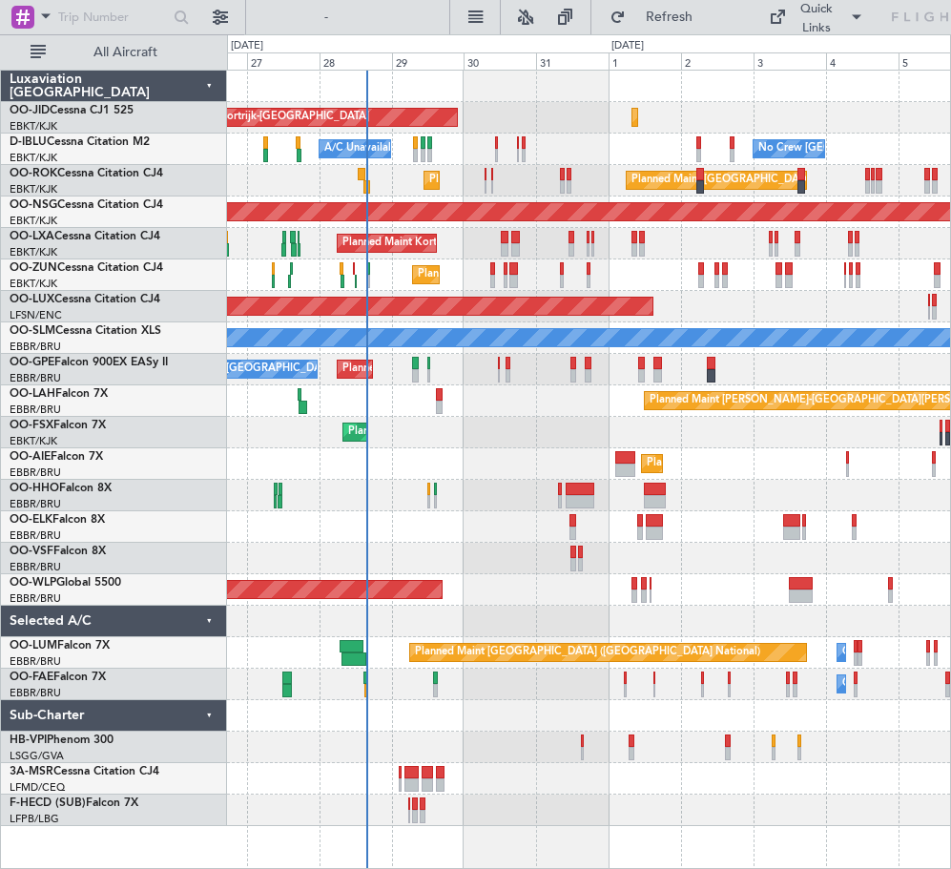
click at [473, 159] on div "A/C Unavailable [GEOGRAPHIC_DATA]-[GEOGRAPHIC_DATA] No Crew [GEOGRAPHIC_DATA] (…" at bounding box center [588, 149] width 723 height 31
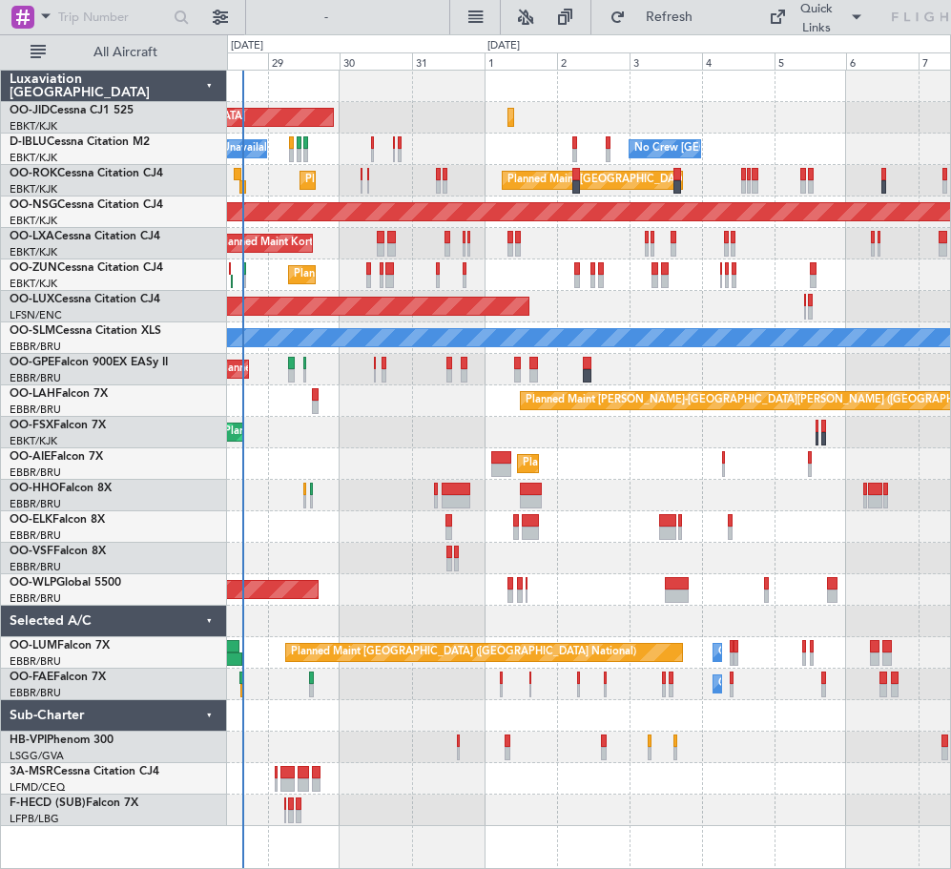
click at [387, 670] on div "AOG Maint Kortrijk-[GEOGRAPHIC_DATA] Planned Maint [GEOGRAPHIC_DATA]-[GEOGRAPHI…" at bounding box center [588, 448] width 723 height 755
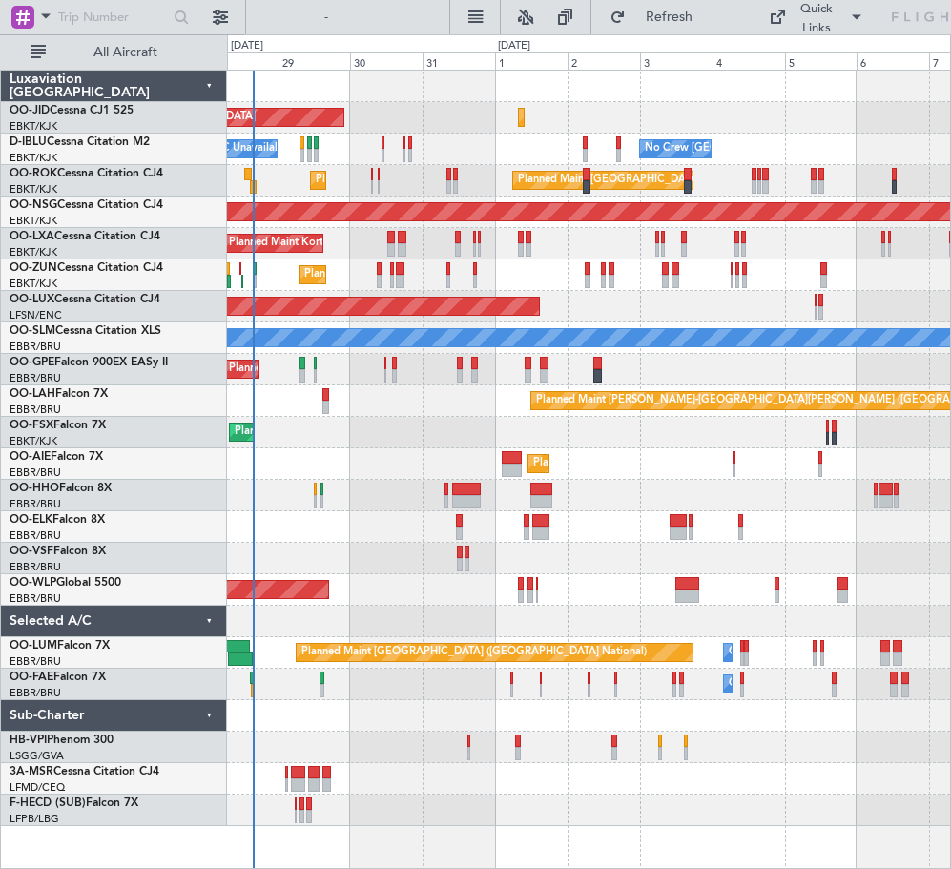
click at [295, 514] on div "Planned Maint Kortrijk-[GEOGRAPHIC_DATA]" at bounding box center [588, 526] width 723 height 31
